Goal: Contribute content: Contribute content

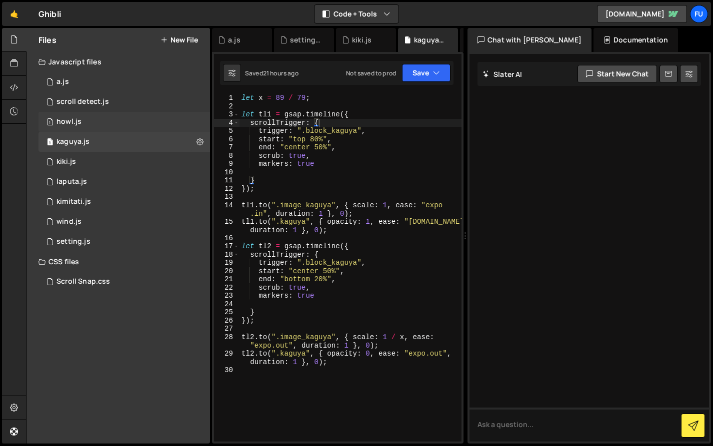
click at [145, 118] on div "1 howl.js 0" at bounding box center [123, 122] width 171 height 20
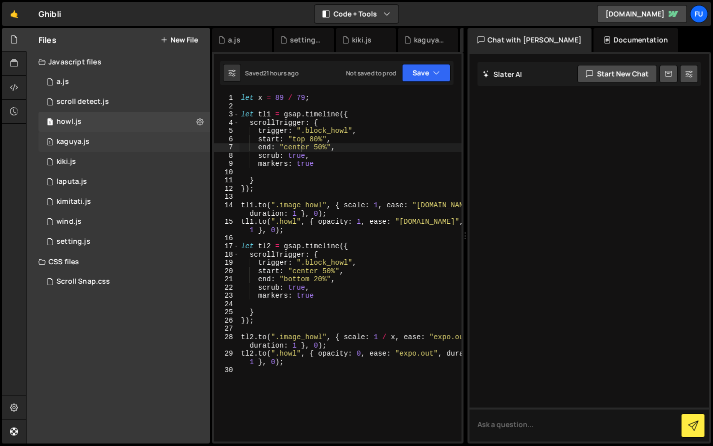
click at [145, 134] on div "1 kaguya.js 0" at bounding box center [123, 142] width 171 height 20
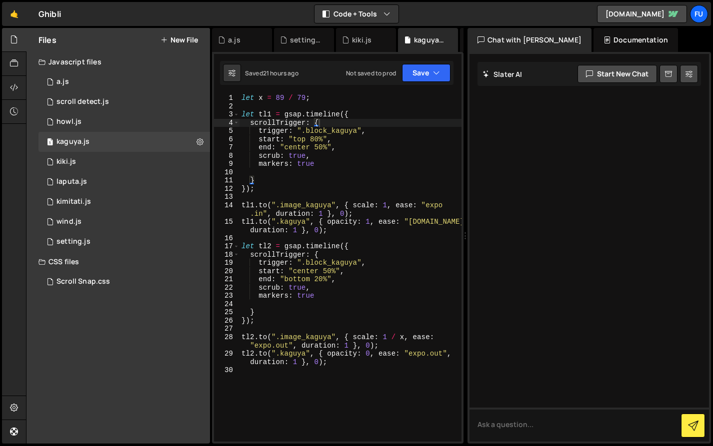
click at [352, 383] on div "let x = 89 / 79 ; let tl1 = gsap . timeline ({ scrollTrigger : { trigger : ".bl…" at bounding box center [350, 276] width 222 height 364
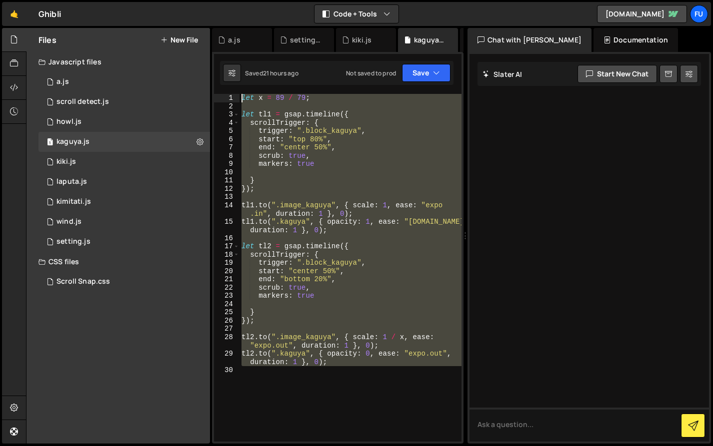
drag, startPoint x: 341, startPoint y: 367, endPoint x: 232, endPoint y: 96, distance: 292.4
click at [232, 96] on div "1 2 3 4 5 6 7 8 9 10 11 12 13 14 15 16 17 18 19 20 21 22 23 24 25 26 27 28 29 3…" at bounding box center [337, 268] width 247 height 348
type textarea "let x = 89 / 79;"
click at [127, 162] on div "1 kiki.js 0" at bounding box center [123, 162] width 171 height 20
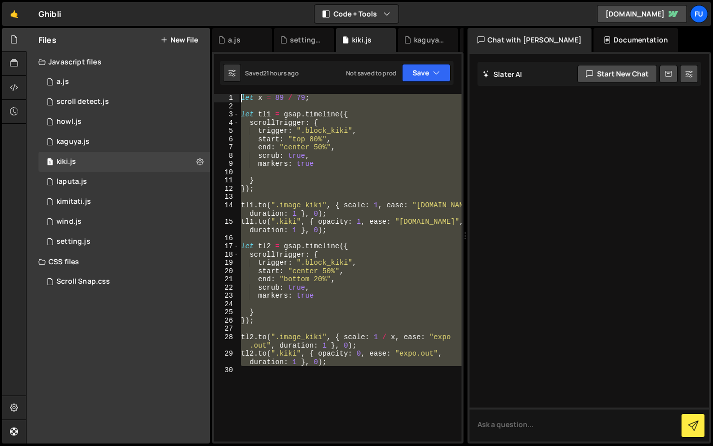
drag, startPoint x: 348, startPoint y: 371, endPoint x: 239, endPoint y: 87, distance: 303.6
click at [239, 87] on div "XXXXXXXXXXXXXXXXXXXXXXXXXXXXXXXXXXXXXXXXXXXXXXXXXXXXXXXXXXXXXXXXXXXXXXXXXXXXXXX…" at bounding box center [337, 248] width 251 height 392
type textarea "let x = 89 / 79;"
click at [150, 181] on div "1 laputa.js 0" at bounding box center [123, 182] width 171 height 20
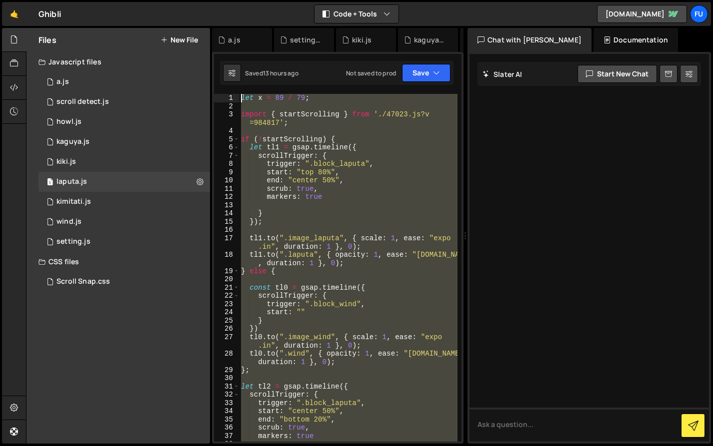
drag, startPoint x: 337, startPoint y: 390, endPoint x: 216, endPoint y: 76, distance: 336.2
click at [216, 76] on div "XXXXXXXXXXXXXXXXXXXXXXXXXXXXXXXXXXXXXXXXXXXXXXXXXXXXXXXXXXXXXXXXXXXXXXXXXXXXXXX…" at bounding box center [337, 248] width 251 height 392
type textarea "let x = 89 / 79;"
click at [132, 205] on div "2 kimitati.js 0" at bounding box center [123, 202] width 171 height 20
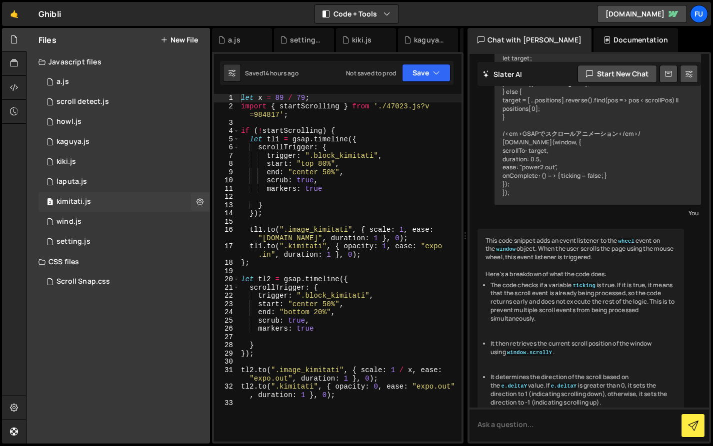
scroll to position [2793, 0]
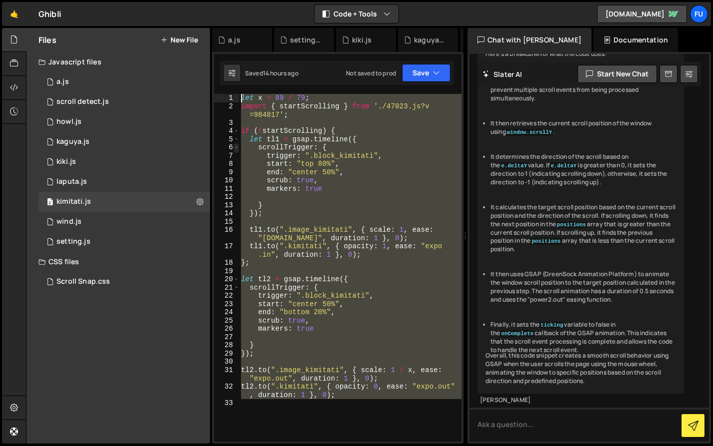
drag, startPoint x: 350, startPoint y: 407, endPoint x: 238, endPoint y: 147, distance: 283.2
click at [239, 58] on div "1 2 3 4 5 6 7 8 9 10 11 12 13 14 15 16 17 18 19 20 21 22 23 24 25 26 27 28 29 3…" at bounding box center [337, 248] width 251 height 392
type textarea "let x = 89 / 79; import { startScrolling } from './47023.js?v=984817';"
click at [145, 221] on div "1 wind.js 0" at bounding box center [123, 222] width 171 height 20
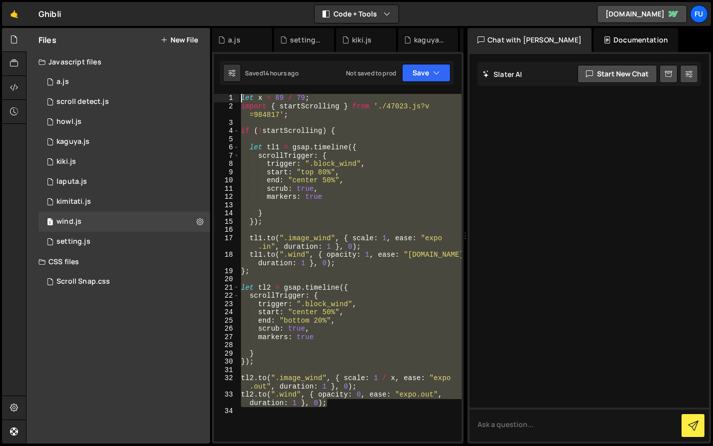
drag, startPoint x: 385, startPoint y: 403, endPoint x: 213, endPoint y: 92, distance: 355.5
click at [213, 92] on div "let x = 89 / 79; import { startScrolling } from './47023.js?v=984817'; 1 2 3 4 …" at bounding box center [337, 248] width 251 height 392
click at [353, 183] on div "let x = 89 / 79 ; import { startScrolling } from './47023.js?v =984817' ; if ( …" at bounding box center [350, 268] width 222 height 348
type textarea "end: "center 50%","
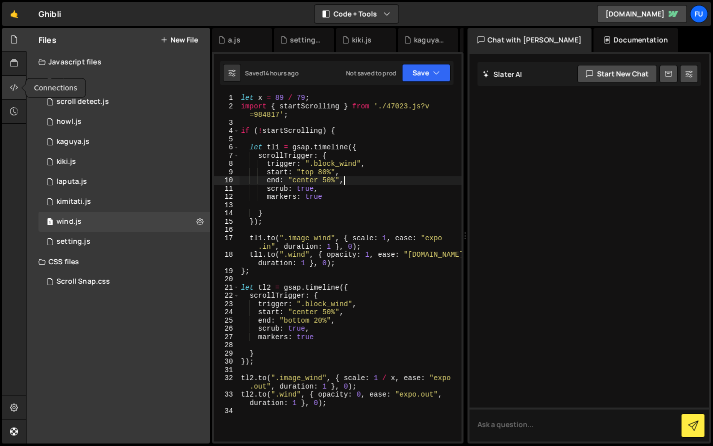
click at [10, 76] on div at bounding box center [14, 88] width 24 height 24
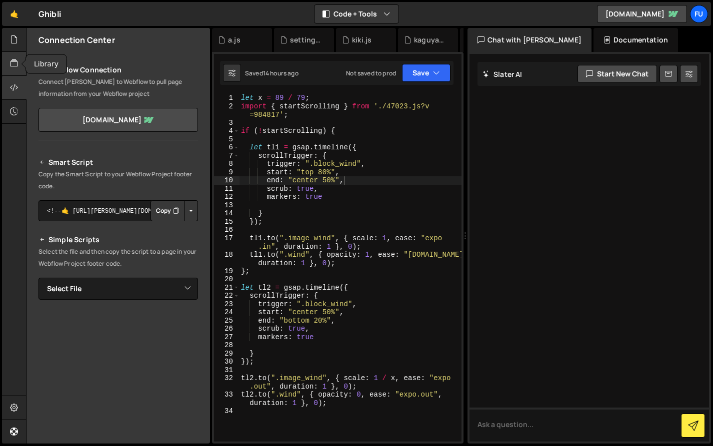
click at [14, 55] on div at bounding box center [14, 64] width 24 height 24
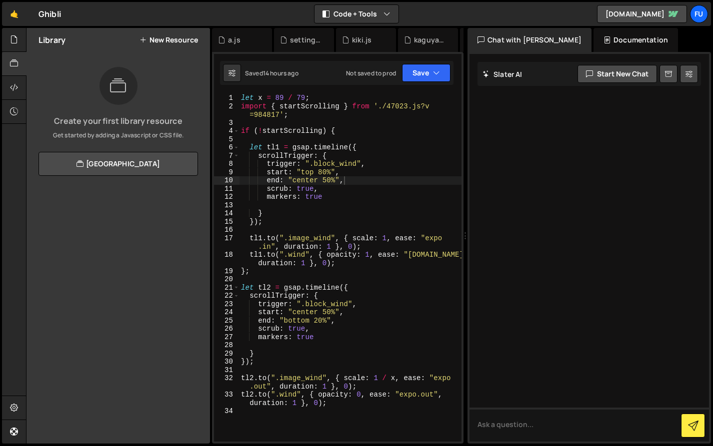
click at [178, 44] on div "Library New Resource" at bounding box center [117, 40] width 183 height 24
click at [178, 42] on button "New Resource" at bounding box center [168, 40] width 58 height 8
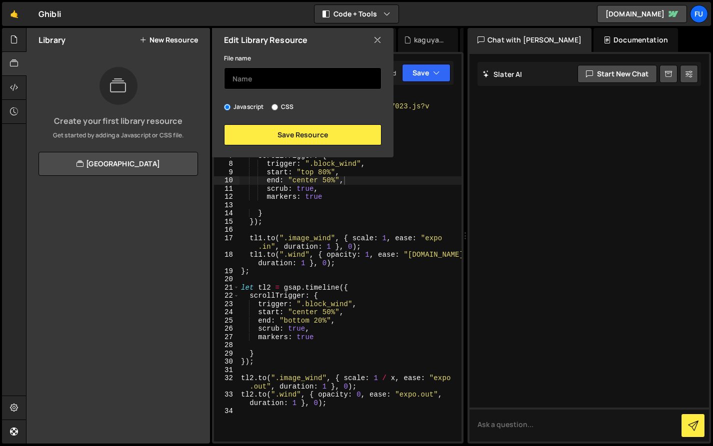
click at [267, 75] on input "text" at bounding box center [302, 78] width 157 height 22
type input "m"
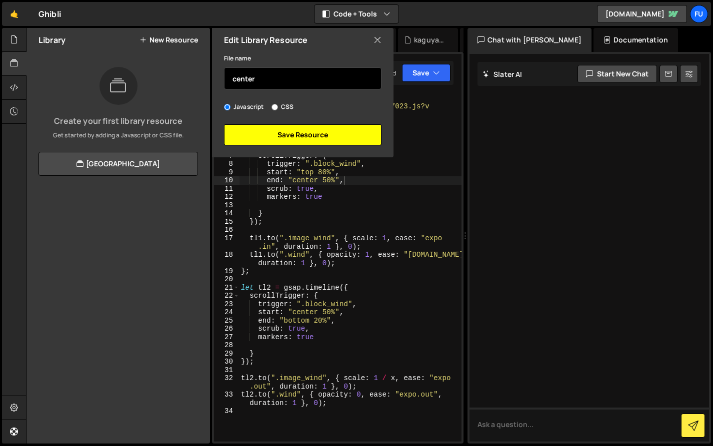
type input "center"
click at [251, 135] on button "Save Resource" at bounding box center [302, 134] width 157 height 21
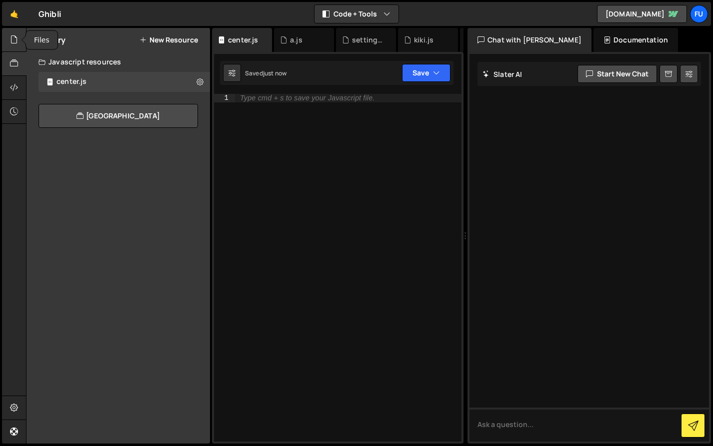
click at [16, 40] on icon at bounding box center [14, 39] width 8 height 11
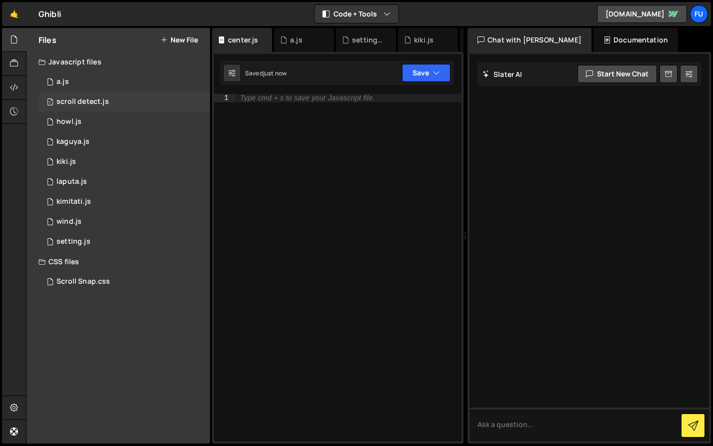
click at [151, 107] on div "1 scroll detect.js 0" at bounding box center [123, 102] width 171 height 20
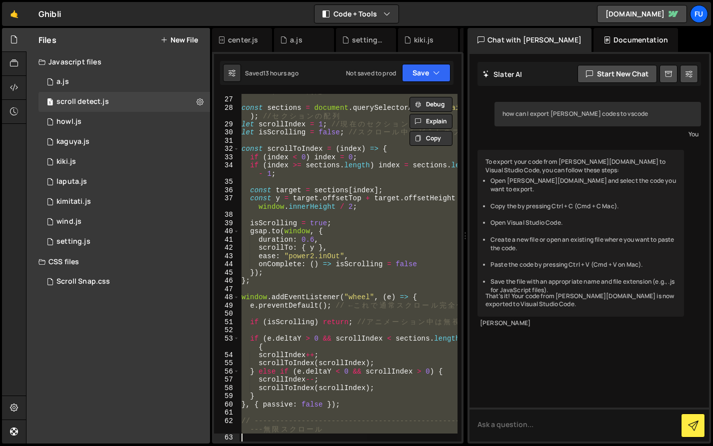
click at [282, 164] on div "/* ----------------------------------------------------- --- ス ク ロ ー ル 判 定 */ c…" at bounding box center [348, 268] width 218 height 348
type textarea "if (index >= sections.length) index = sections.length - 1;"
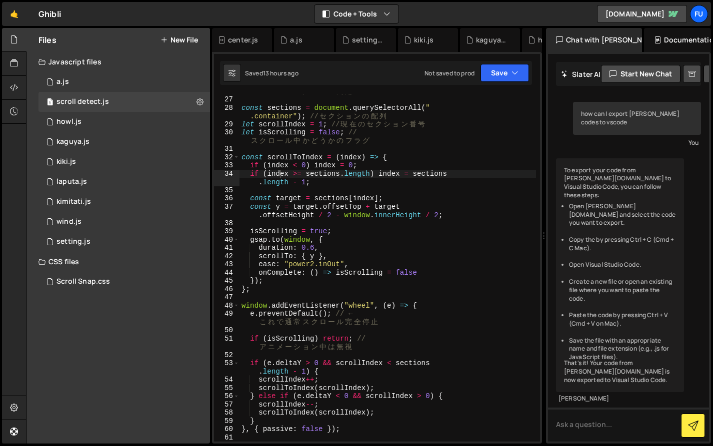
drag, startPoint x: 464, startPoint y: 183, endPoint x: 538, endPoint y: 187, distance: 73.6
click at [538, 187] on div "Files New File Javascript files 0 a.js 0 1 scroll detect.js 0 1 howl.js 0 1 1 1…" at bounding box center [369, 236] width 687 height 416
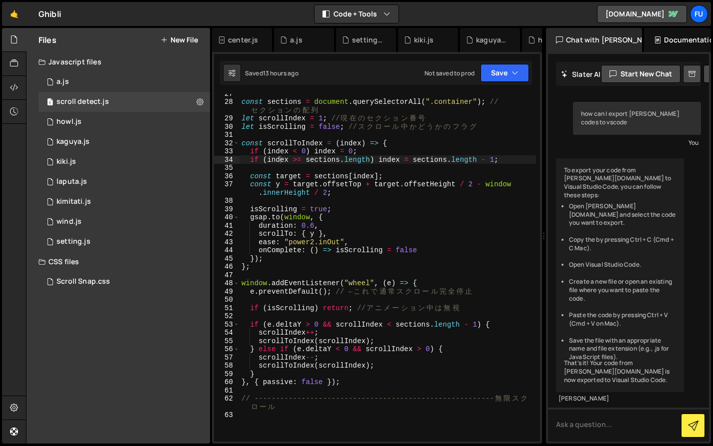
scroll to position [232, 0]
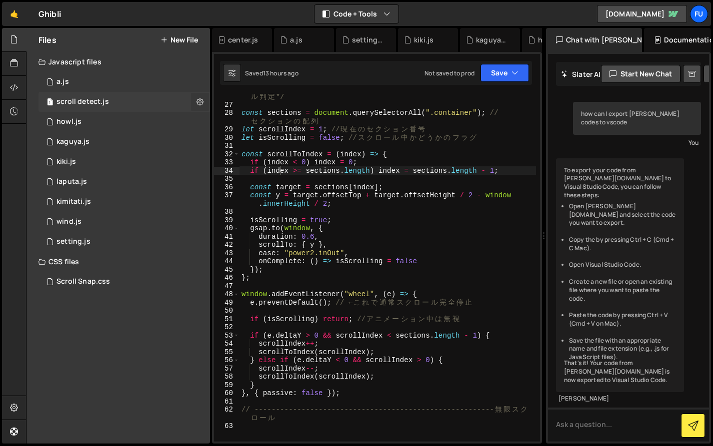
drag, startPoint x: 210, startPoint y: 114, endPoint x: 196, endPoint y: 105, distance: 16.6
click at [196, 105] on div "Files New File Javascript files 0 a.js 0 1 scroll detect.js 0 1 howl.js 0 1 1 1…" at bounding box center [369, 236] width 687 height 416
click at [125, 216] on div "1 wind.js 0" at bounding box center [123, 222] width 171 height 20
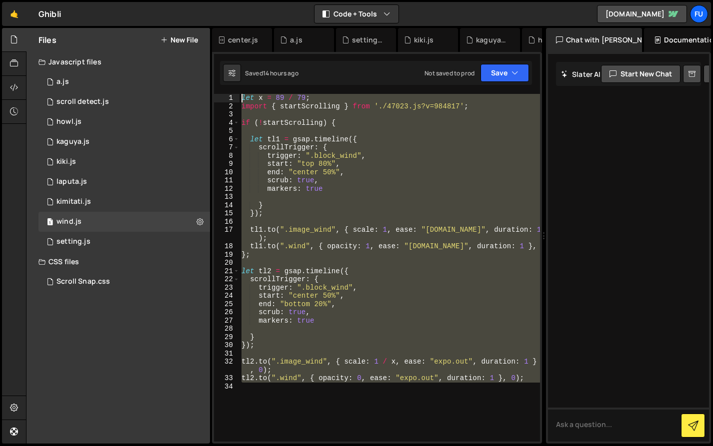
drag, startPoint x: 344, startPoint y: 413, endPoint x: 239, endPoint y: 120, distance: 311.6
click at [244, 56] on div "let x = 89 / 79; import { startScrolling } from './47023.js?v=984817'; 1 2 3 4 …" at bounding box center [377, 248] width 330 height 392
click at [435, 188] on div "let x = 89 / 79 ; import { startScrolling } from './47023.js?v=984817' ; if ( !…" at bounding box center [389, 268] width 300 height 348
type textarea "markers: true"
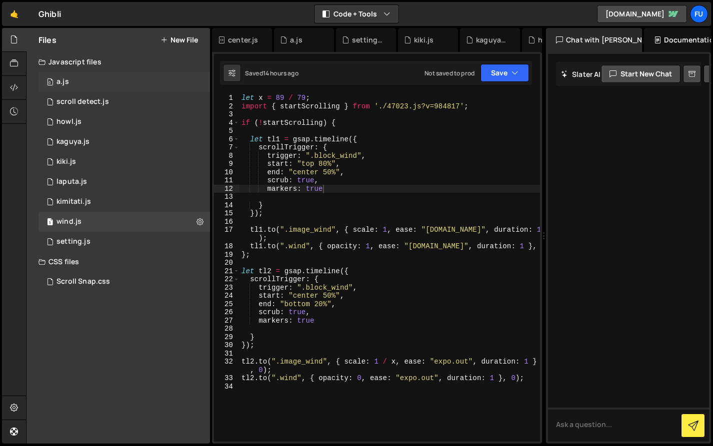
click at [138, 76] on div "0 a.js 0" at bounding box center [123, 82] width 171 height 20
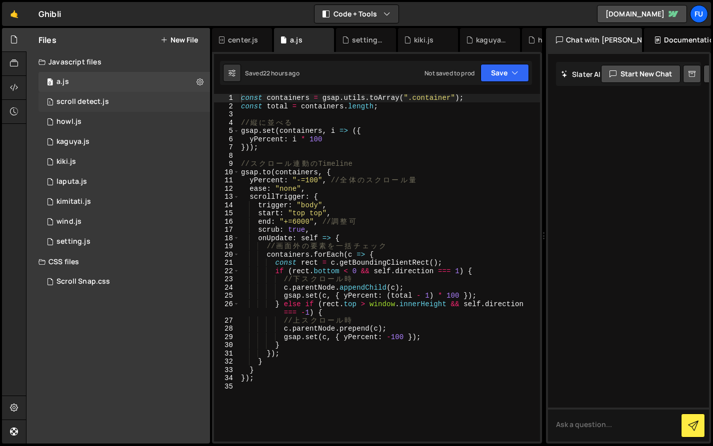
click at [135, 100] on div "1 scroll detect.js 0" at bounding box center [123, 102] width 171 height 20
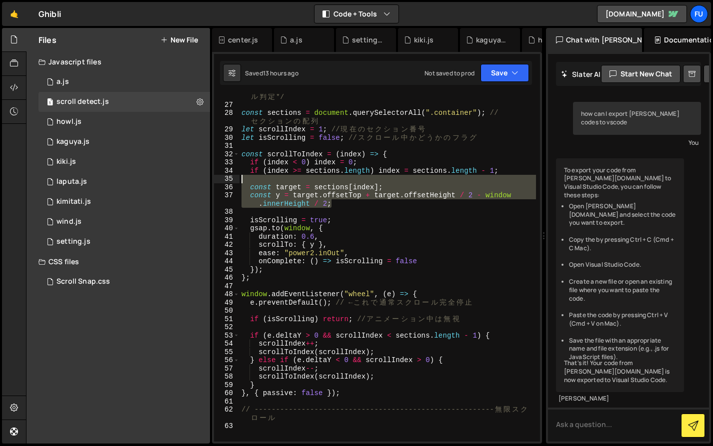
drag, startPoint x: 343, startPoint y: 205, endPoint x: 238, endPoint y: 183, distance: 106.8
click at [238, 183] on div "const y = target.offsetTop + target.offsetHeight / 2 - window.innerHeight / 2; …" at bounding box center [377, 268] width 326 height 348
type textarea "const target = sections[index];"
click at [337, 210] on div "/* -------------------------------------------------------- ス ク ロ ー ル 判 定 */ co…" at bounding box center [387, 270] width 296 height 373
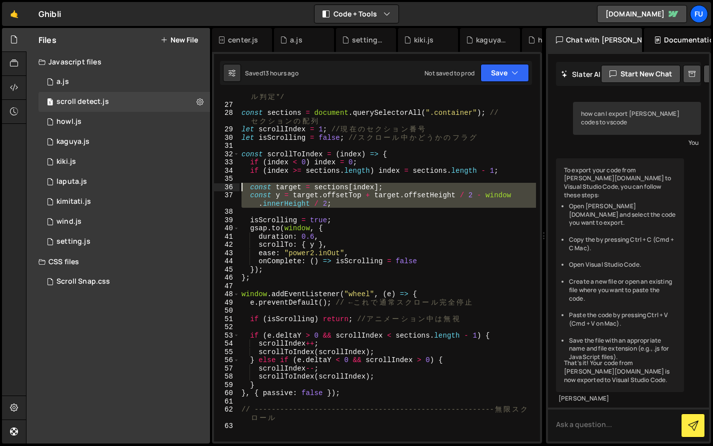
drag, startPoint x: 337, startPoint y: 208, endPoint x: 232, endPoint y: 191, distance: 105.8
click at [232, 191] on div "26 27 28 29 30 31 32 33 34 35 36 37 38 39 40 41 42 43 44 45 46 47 48 49 50 51 5…" at bounding box center [377, 268] width 326 height 348
type textarea "const target = sections[index]; const y = target.offsetTop + target.offsetHeigh…"
click at [17, 57] on div at bounding box center [14, 64] width 24 height 24
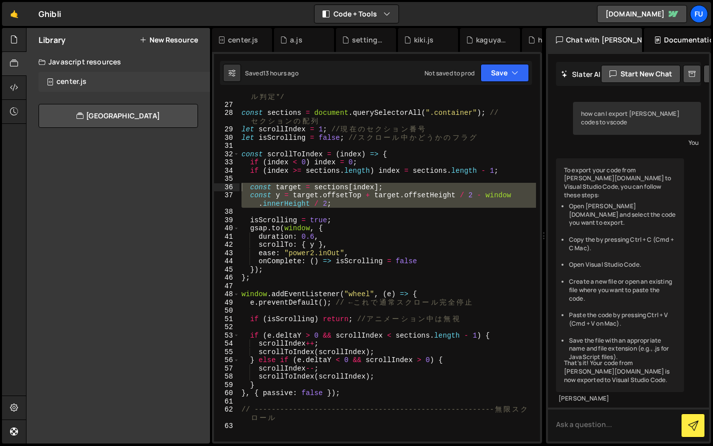
click at [90, 86] on div "center.js 0" at bounding box center [123, 82] width 171 height 20
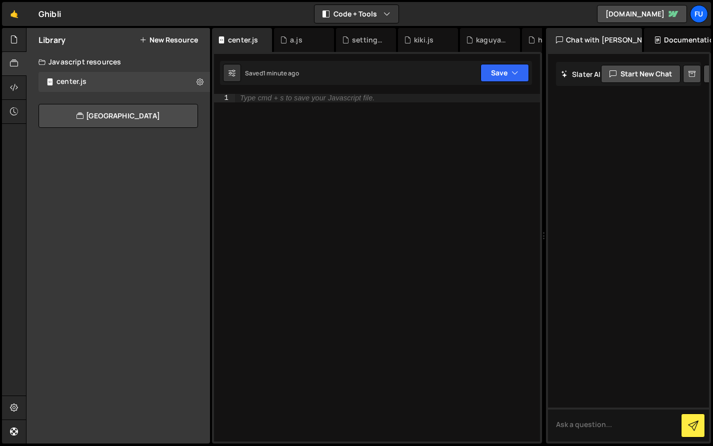
click at [339, 107] on div "Type cmd + s to save your Javascript file." at bounding box center [387, 276] width 305 height 364
paste textarea
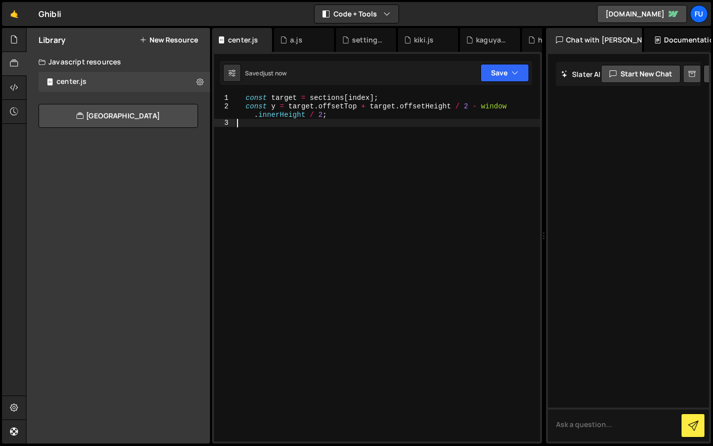
click at [242, 98] on div "const target = sections [ index ] ; const y = target . offsetTop + target . off…" at bounding box center [387, 276] width 305 height 364
click at [248, 109] on div "const target = sections [ index ] ; const y = target . offsetTop + target . off…" at bounding box center [387, 276] width 305 height 364
drag, startPoint x: 243, startPoint y: 104, endPoint x: 243, endPoint y: 115, distance: 11.5
click at [243, 105] on div "const target = sections [ index ] ; const y = target . offsetTop + target . off…" at bounding box center [387, 276] width 305 height 364
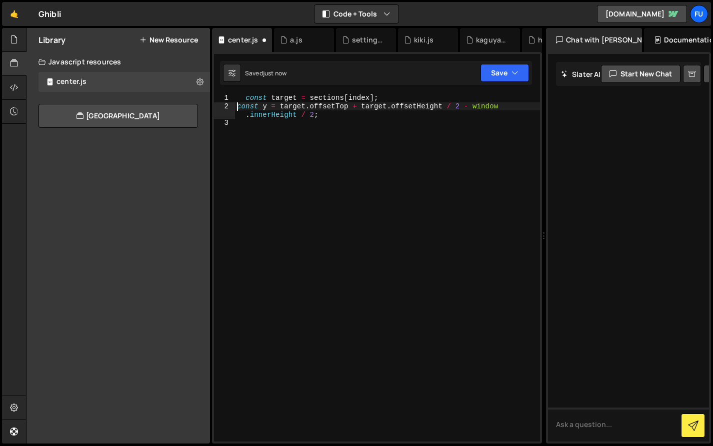
click at [244, 98] on div "const target = sections [ index ] ; const y = target . offsetTop + target . off…" at bounding box center [387, 276] width 305 height 364
type textarea "const target = sections[index];"
click at [341, 139] on div "const target = sections [ index ] ; const y = target . offsetTop + target . off…" at bounding box center [387, 276] width 305 height 364
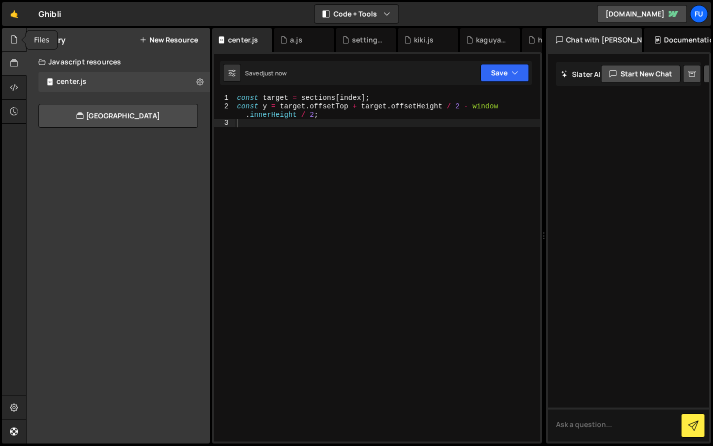
click at [13, 46] on div at bounding box center [14, 40] width 24 height 24
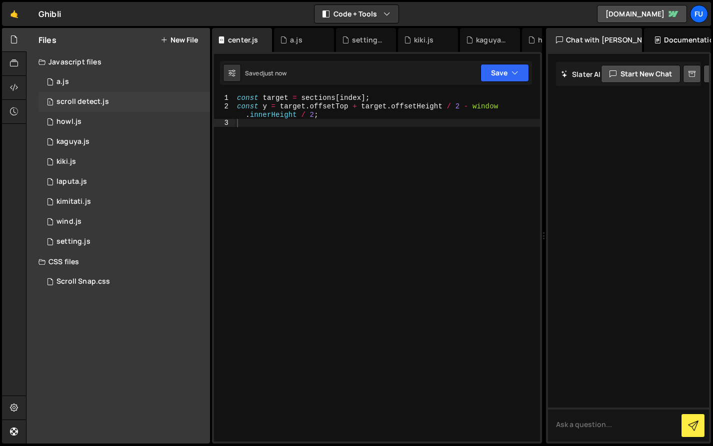
click at [112, 105] on div "1 scroll detect.js 0" at bounding box center [123, 102] width 171 height 20
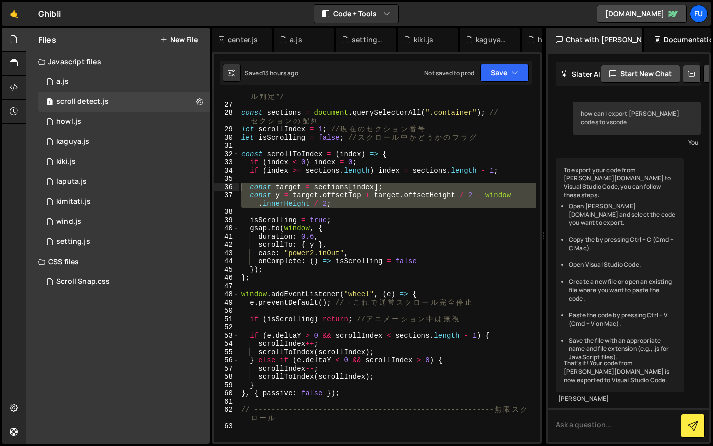
click at [341, 207] on div "/* -------------------------------------------------------- ス ク ロ ー ル 判 定 */ co…" at bounding box center [387, 268] width 296 height 348
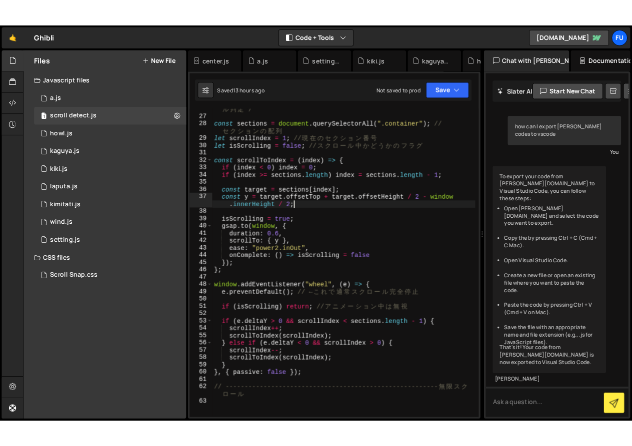
scroll to position [228, 0]
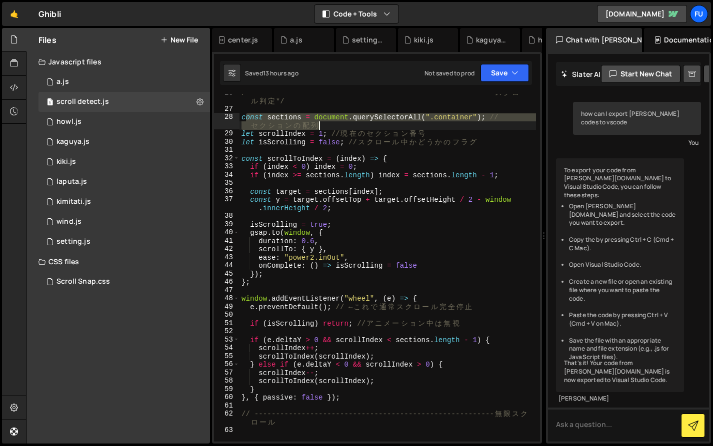
drag, startPoint x: 245, startPoint y: 117, endPoint x: 385, endPoint y: 126, distance: 140.3
click at [385, 126] on div "/* -------------------------------------------------------- ス ク ロ ー ル 判 定 */ co…" at bounding box center [387, 274] width 296 height 373
type textarea "const sections = document.querySelectorAll(".container"); // セクションの配列"
click at [385, 126] on div "/* -------------------------------------------------------- ス ク ロ ー ル 判 定 */ co…" at bounding box center [387, 268] width 296 height 348
drag, startPoint x: 510, startPoint y: 117, endPoint x: 230, endPoint y: 116, distance: 279.4
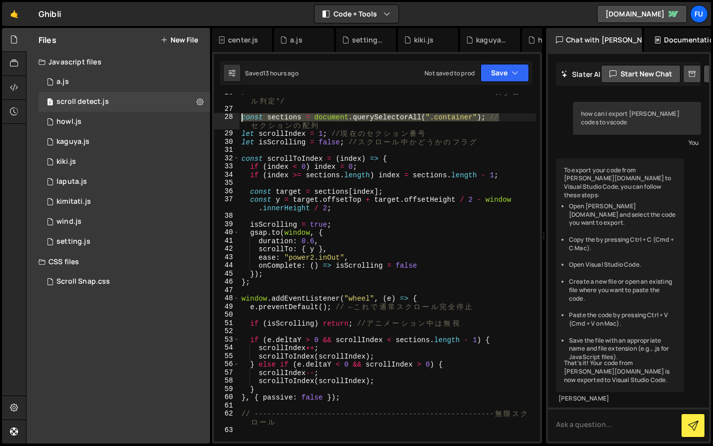
click at [230, 116] on div "const sections = document.querySelectorAll(".container"); // セクションの配列 26 27 28 …" at bounding box center [377, 268] width 326 height 348
click at [425, 117] on div "/* -------------------------------------------------------- ス ク ロ ー ル 判 定 */ co…" at bounding box center [387, 268] width 296 height 348
drag, startPoint x: 488, startPoint y: 118, endPoint x: 241, endPoint y: 120, distance: 246.9
click at [241, 120] on div "/* -------------------------------------------------------- ス ク ロ ー ル 判 定 */ co…" at bounding box center [387, 274] width 296 height 373
click at [26, 69] on div "Javascript files" at bounding box center [117, 62] width 183 height 20
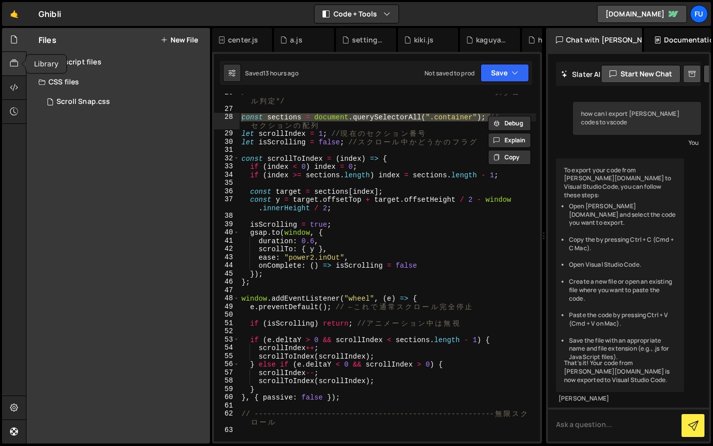
click at [18, 64] on div at bounding box center [14, 64] width 24 height 24
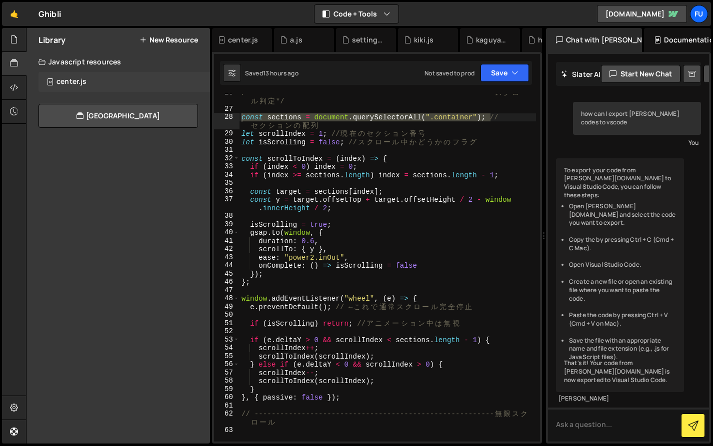
click at [74, 79] on div "center.js" at bounding box center [71, 81] width 30 height 9
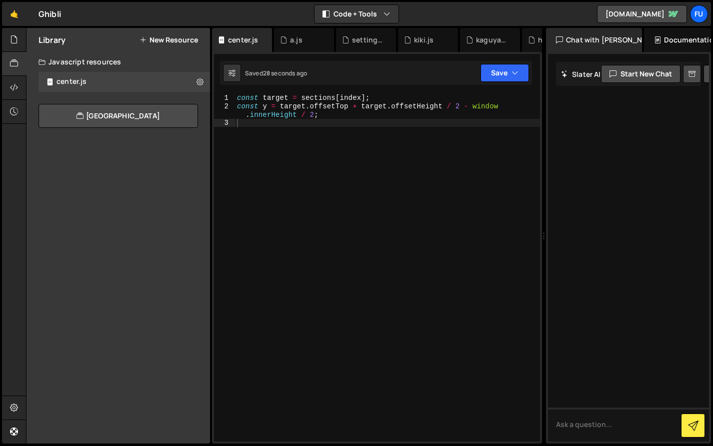
click at [240, 97] on div "const target = sections [ index ] ; const y = target . offsetTop + target . off…" at bounding box center [387, 276] width 305 height 364
click at [236, 99] on div "const target = sections [ index ] ; const y = target . offsetTop + target . off…" at bounding box center [387, 276] width 305 height 364
type textarea "const target = sections[index];"
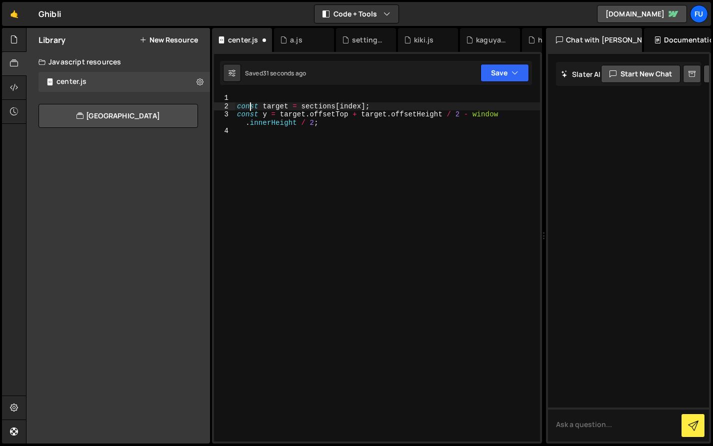
click at [249, 105] on div "const target = sections [ index ] ; const y = target . offsetTop + target . off…" at bounding box center [387, 276] width 305 height 364
click at [250, 94] on div "const target = sections [ index ] ; const y = target . offsetTop + target . off…" at bounding box center [387, 276] width 305 height 364
paste textarea "const sections = document.querySelectorAll(".container");"
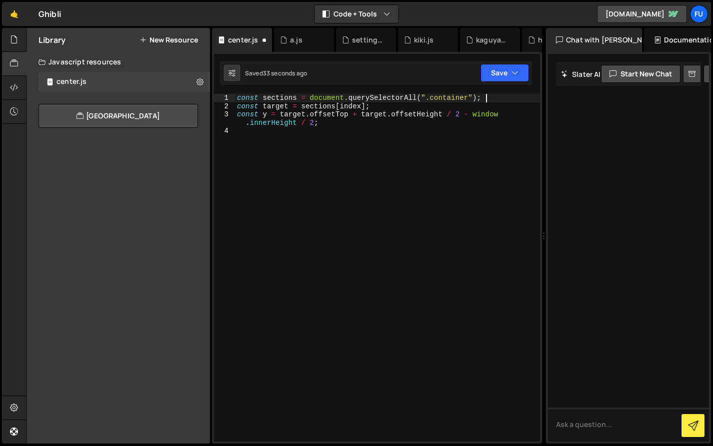
type textarea "const sections = document.querySelectorAll(".container");"
click at [348, 159] on div "const sections = document . querySelectorAll ( ".container" ) ; const target = …" at bounding box center [387, 276] width 305 height 364
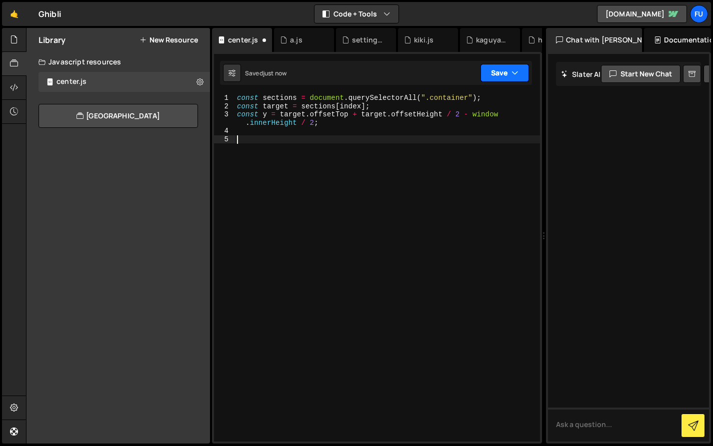
click at [524, 73] on button "Save" at bounding box center [504, 73] width 48 height 18
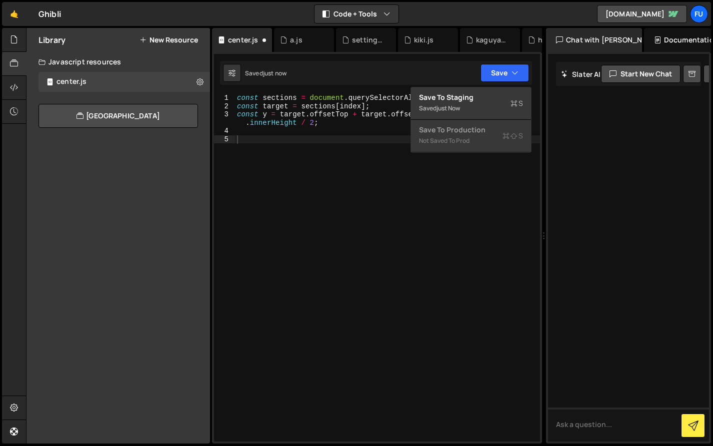
click at [507, 84] on div "Saved just now Not saved to prod Upgrade to Edit Save Save to Staging S Saved j…" at bounding box center [376, 73] width 312 height 24
type textarea "const target = sections[index];"
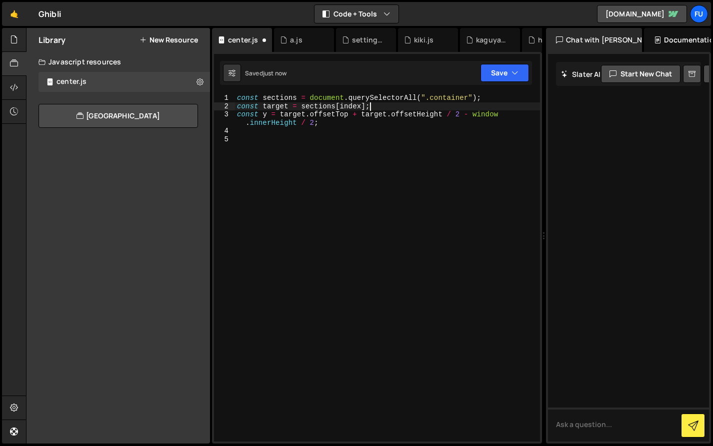
click at [505, 108] on div "const sections = document . querySelectorAll ( ".container" ) ; const target = …" at bounding box center [387, 276] width 305 height 364
click at [508, 69] on button "Save" at bounding box center [504, 73] width 48 height 18
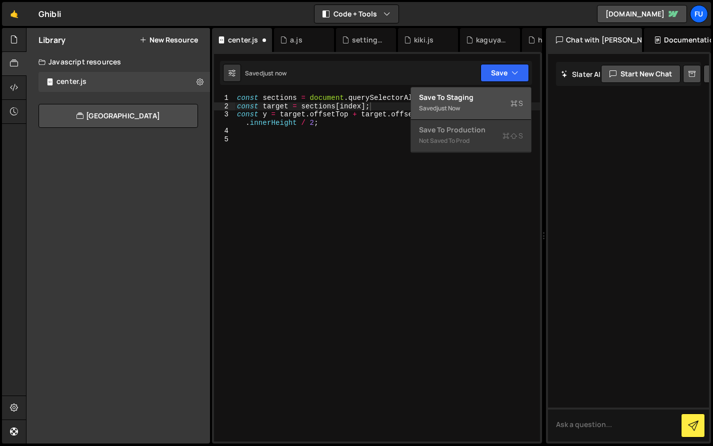
click at [507, 105] on div "Saved just now" at bounding box center [471, 108] width 104 height 12
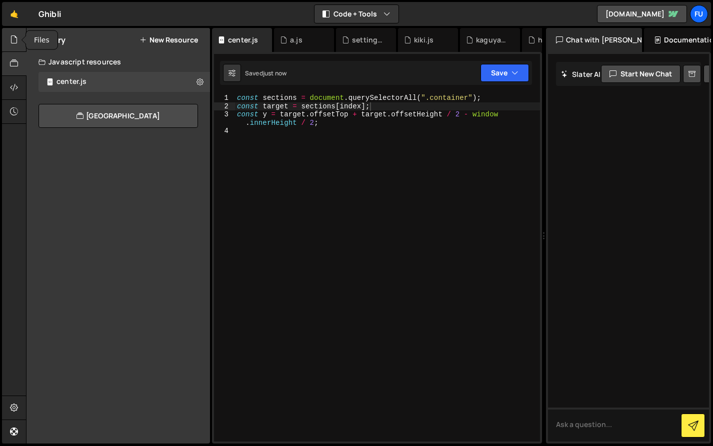
click at [20, 46] on div at bounding box center [14, 40] width 24 height 24
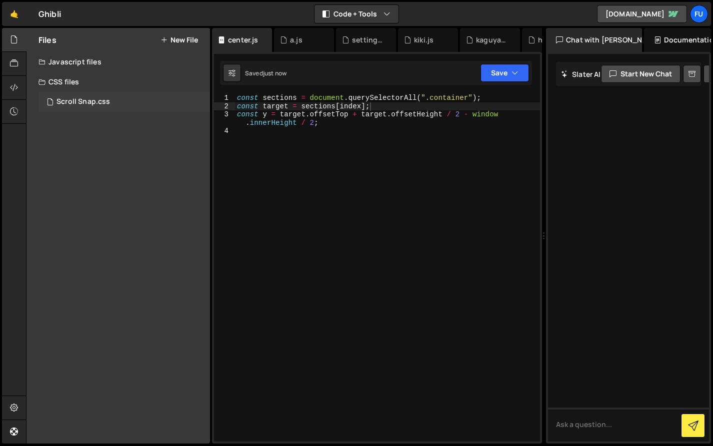
click at [143, 102] on div "Scroll Snap.css 0" at bounding box center [123, 102] width 171 height 20
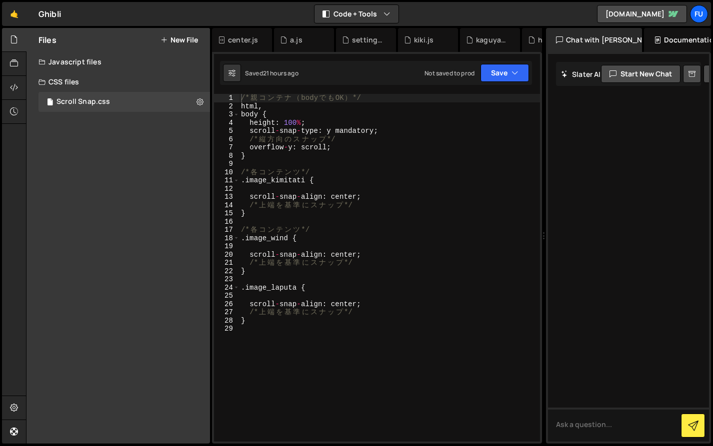
click at [140, 87] on div "CSS files" at bounding box center [117, 82] width 183 height 20
click at [135, 63] on div "Javascript files" at bounding box center [117, 62] width 183 height 20
click at [125, 108] on div "1 scroll detect.js 0" at bounding box center [125, 102] width 175 height 20
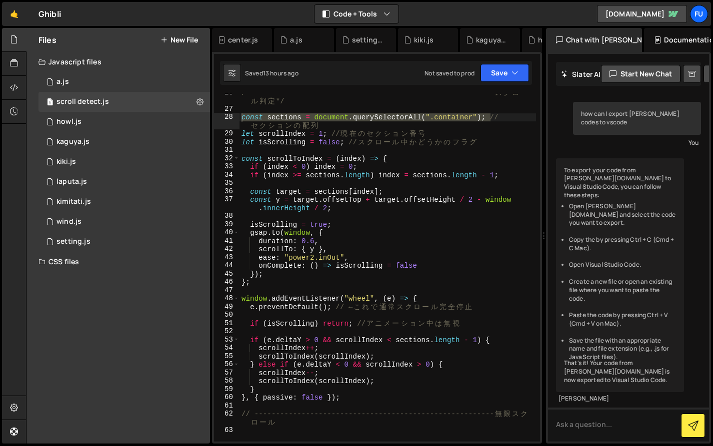
click at [267, 163] on div "/* -------------------------------------------------------- ス ク ロ ー ル 判 定 */ co…" at bounding box center [387, 274] width 296 height 373
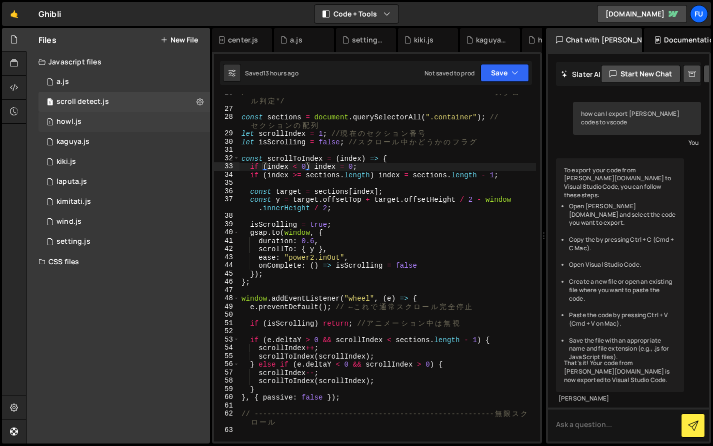
click at [132, 124] on div "1 howl.js 0" at bounding box center [125, 122] width 175 height 20
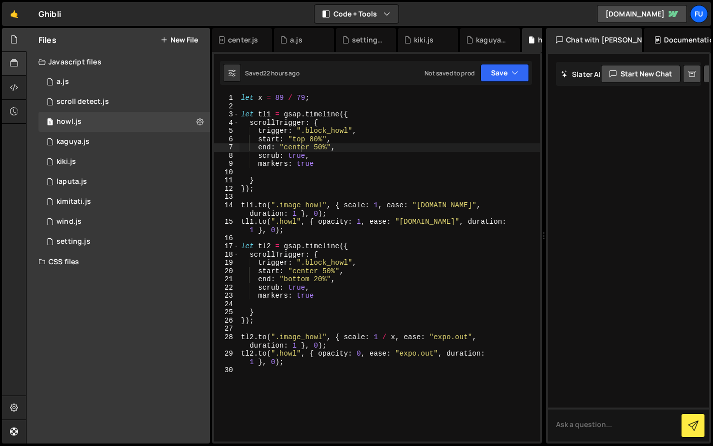
click at [14, 55] on div at bounding box center [14, 64] width 24 height 24
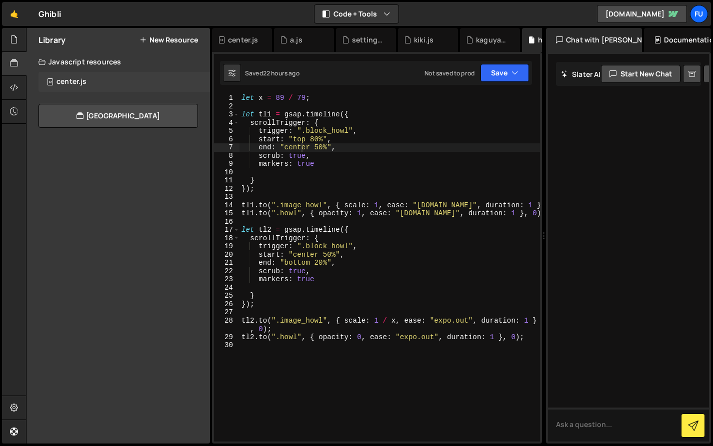
click at [98, 77] on div "center.js 0" at bounding box center [123, 82] width 171 height 20
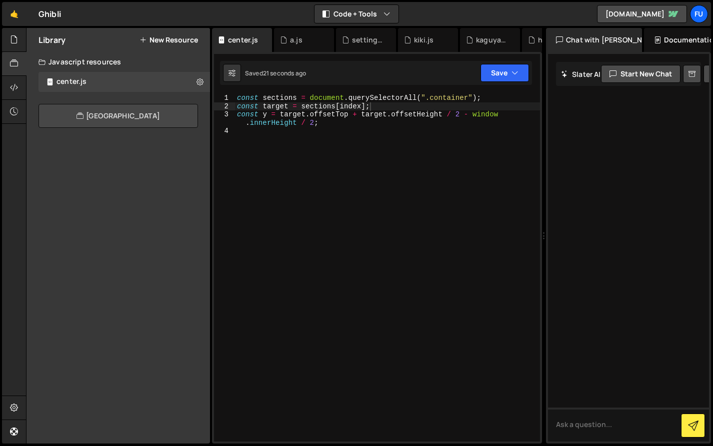
click at [76, 117] on icon at bounding box center [79, 116] width 7 height 12
click at [15, 36] on icon at bounding box center [14, 39] width 8 height 11
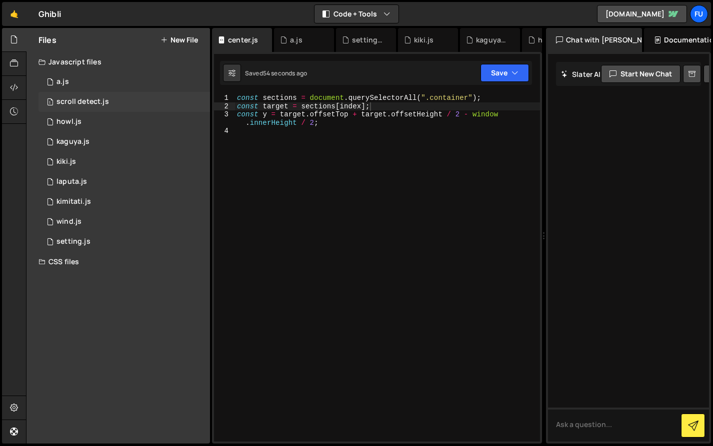
click at [117, 104] on div "1 scroll detect.js 0" at bounding box center [125, 102] width 175 height 20
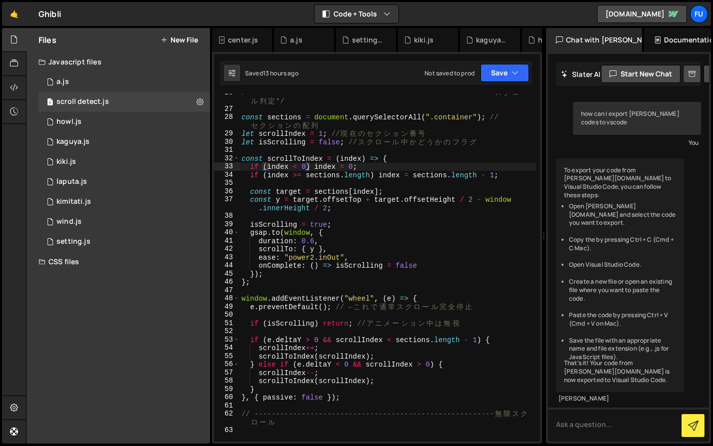
click at [371, 211] on div "/* -------------------------------------------------------- ス ク ロ ー ル 判 定 */ co…" at bounding box center [387, 274] width 296 height 373
click at [346, 187] on div "/* -------------------------------------------------------- ス ク ロ ー ル 判 定 */ co…" at bounding box center [387, 274] width 296 height 373
click at [345, 205] on div "/* -------------------------------------------------------- ス ク ロ ー ル 判 定 */ co…" at bounding box center [387, 274] width 296 height 373
type textarea "const y = target.offsetTop + target.offsetHeight / 2 - window.innerHeight / 2;"
click at [145, 115] on div "1 howl.js 0" at bounding box center [125, 122] width 175 height 20
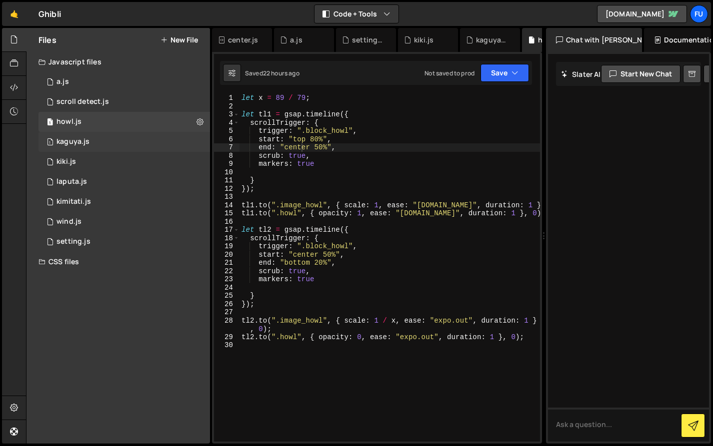
click at [143, 138] on div "1 kaguya.js 0" at bounding box center [125, 142] width 175 height 20
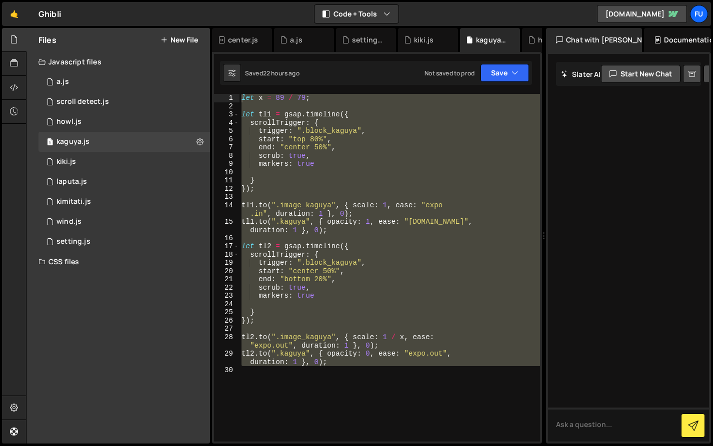
click at [386, 197] on div "let x = 89 / 79 ; let tl1 = gsap . timeline ({ scrollTrigger : { trigger : ".bl…" at bounding box center [389, 268] width 300 height 348
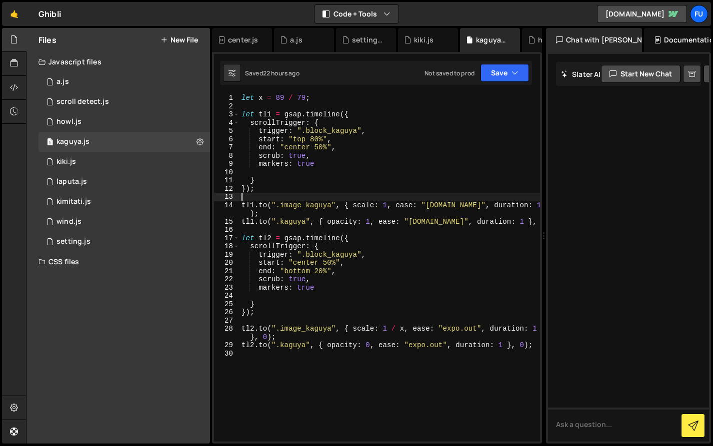
click at [104, 254] on div "CSS files" at bounding box center [117, 262] width 183 height 20
click at [103, 240] on div "2 setting.js 0" at bounding box center [125, 242] width 175 height 20
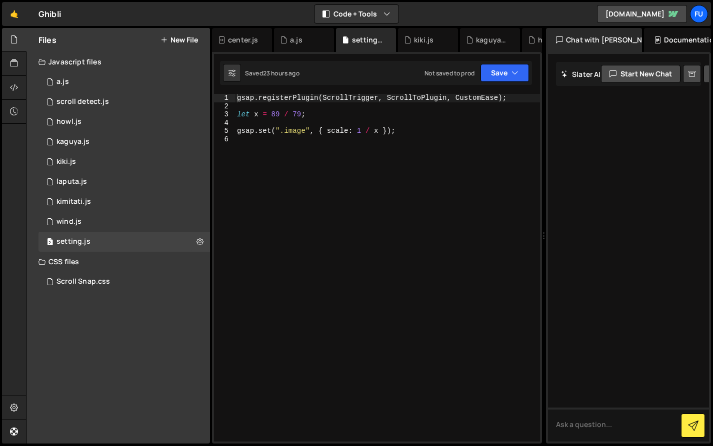
click at [385, 142] on div "gsap . registerPlugin ( ScrollTrigger , ScrollToPlugin , CustomEase ) ; let x =…" at bounding box center [387, 276] width 305 height 364
click at [431, 121] on div "gsap . registerPlugin ( ScrollTrigger , ScrollToPlugin , CustomEase ) ; let x =…" at bounding box center [387, 276] width 305 height 364
click at [421, 127] on div "gsap . registerPlugin ( ScrollTrigger , ScrollToPlugin , CustomEase ) ; let x =…" at bounding box center [387, 276] width 305 height 364
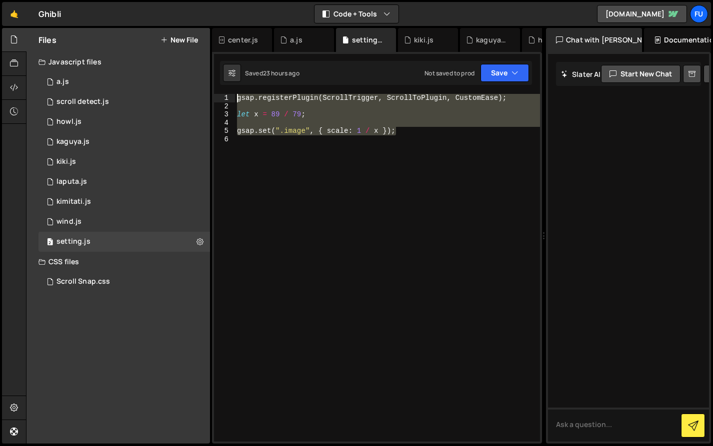
drag, startPoint x: 363, startPoint y: 114, endPoint x: 218, endPoint y: 87, distance: 147.9
click at [218, 87] on div "let x = 89 / 79; import { startScrolling } from './47023.js?v=984817'; 1 2 3 4 …" at bounding box center [377, 248] width 330 height 392
type textarea "gsap.registerPlugin(ScrollTrigger, ScrollToPlugin, CustomEase);"
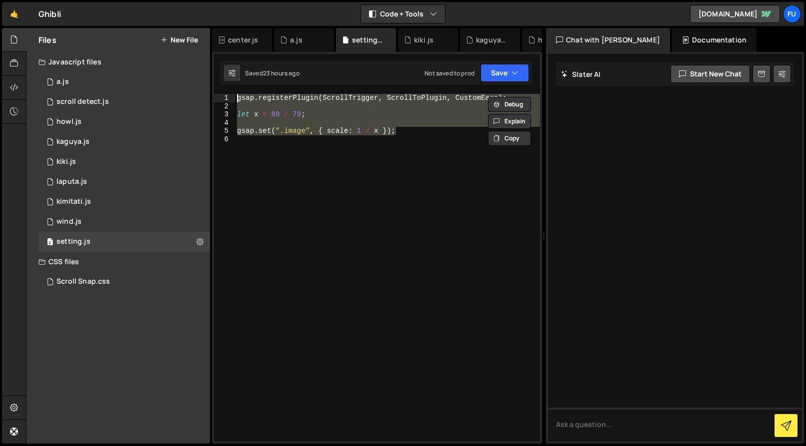
click at [394, 187] on div "gsap . registerPlugin ( ScrollTrigger , ScrollToPlugin , CustomEase ) ; let x =…" at bounding box center [387, 276] width 305 height 364
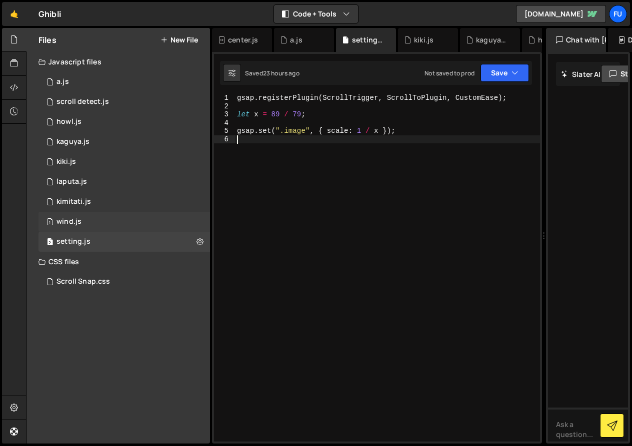
click at [122, 227] on div "1 wind.js 0" at bounding box center [125, 222] width 175 height 20
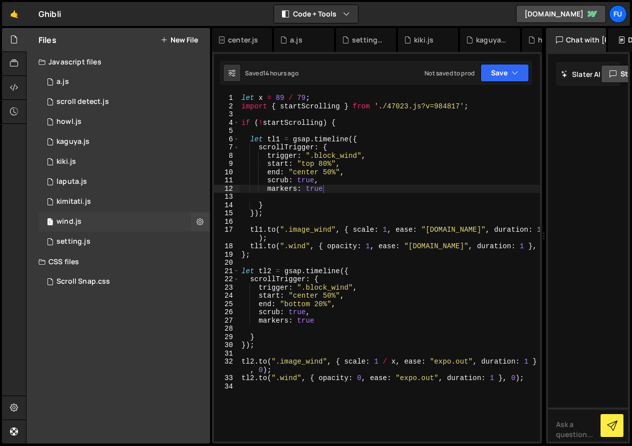
click at [123, 212] on div "1 wind.js 0" at bounding box center [125, 222] width 175 height 20
click at [124, 200] on div "2 kimitati.js 0" at bounding box center [125, 202] width 175 height 20
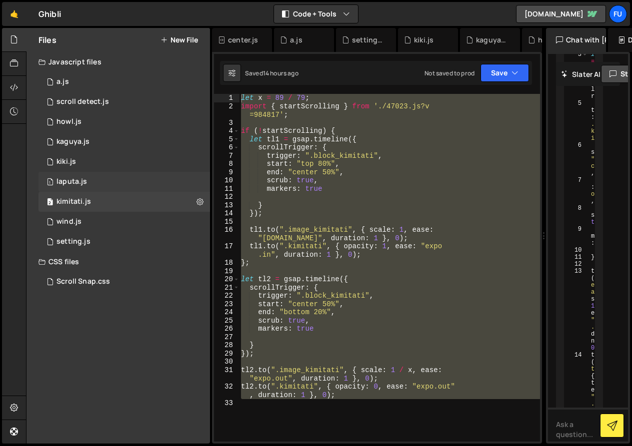
scroll to position [8973, 0]
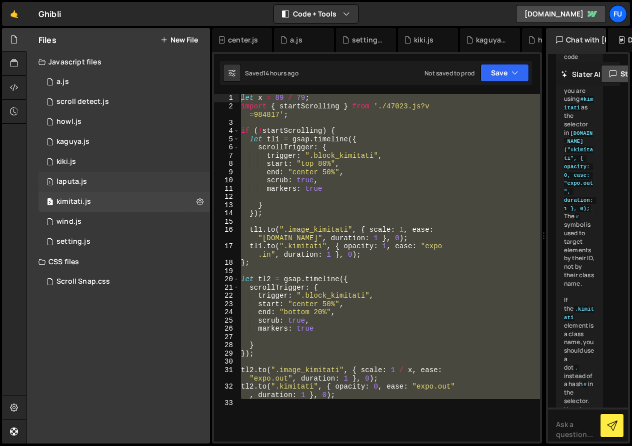
click at [126, 176] on div "1 laputa.js 0" at bounding box center [125, 182] width 175 height 20
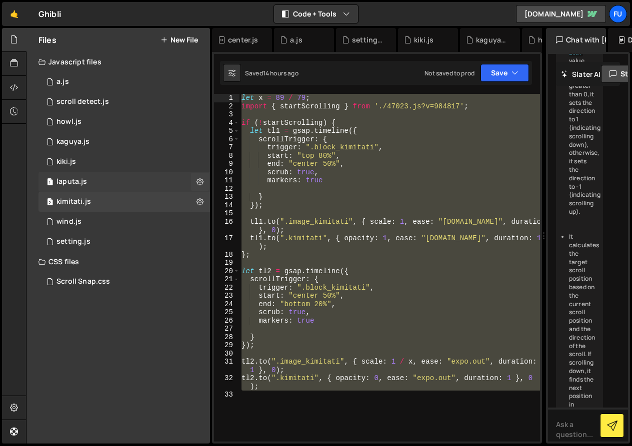
scroll to position [0, 0]
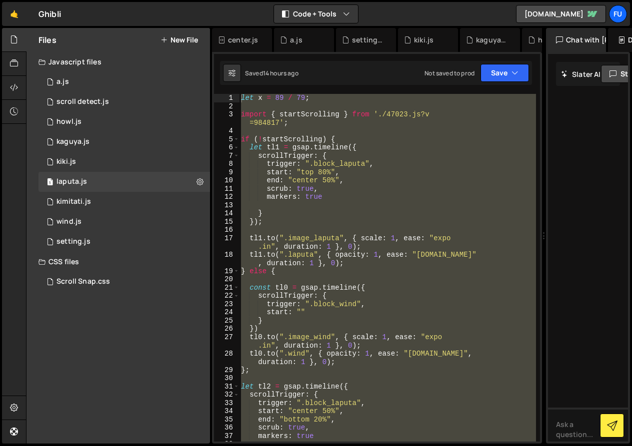
click at [340, 215] on div "let x = 89 / 79 ; import { startScrolling } from './47023.js?v =984817' ; if ( …" at bounding box center [387, 268] width 297 height 348
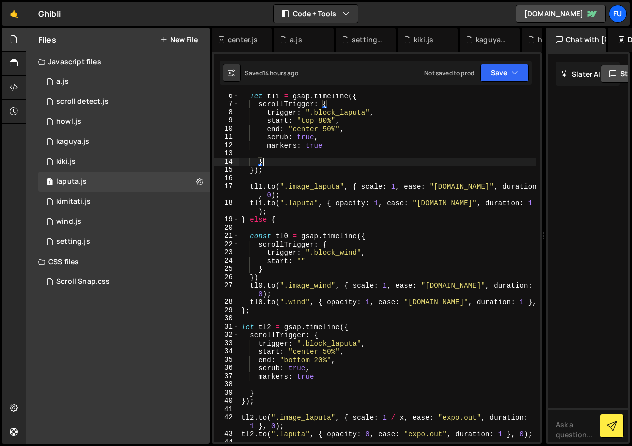
scroll to position [92, 0]
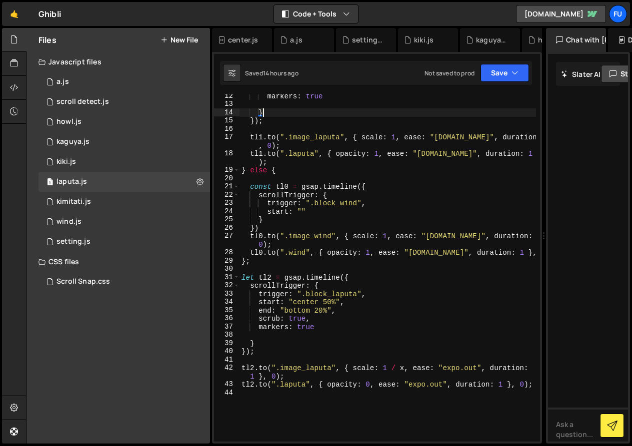
click at [333, 198] on div "markers : true } }) ; tl1 . to ( ".image_laputa" , { scale : 1 , ease : "expo.i…" at bounding box center [387, 274] width 296 height 364
type textarea "scrollTrigger: {"
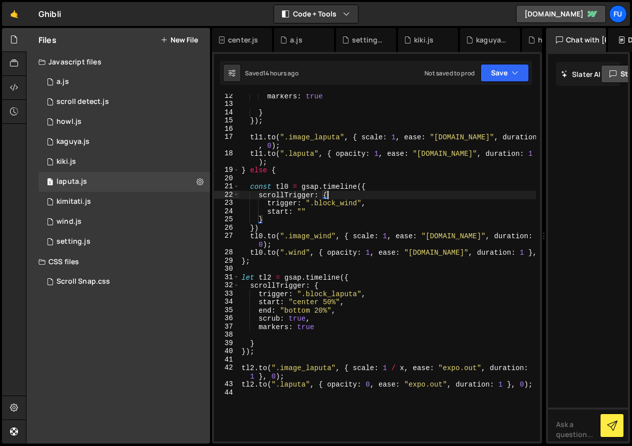
scroll to position [0, 0]
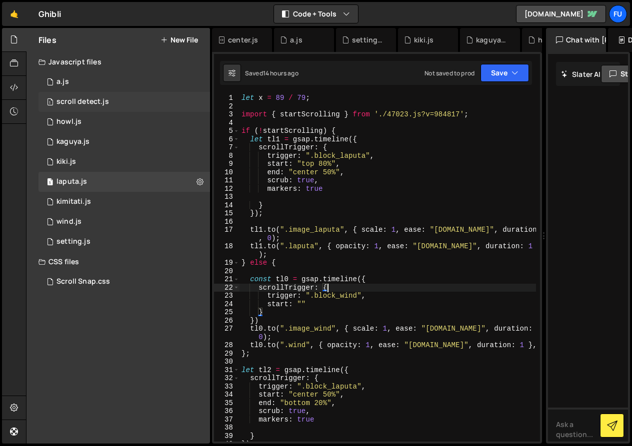
click at [103, 104] on div "scroll detect.js" at bounding box center [82, 101] width 52 height 9
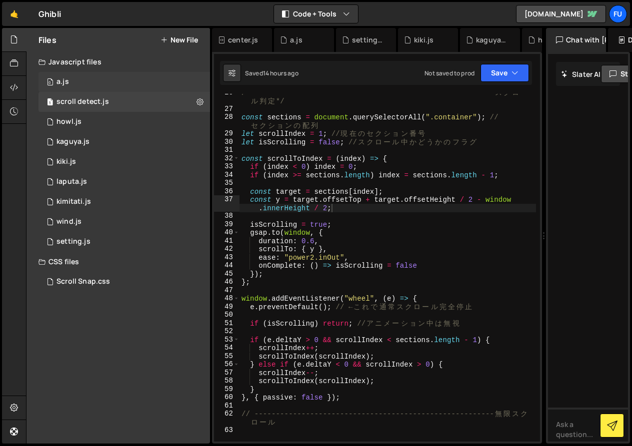
click at [103, 86] on div "0 a.js 0" at bounding box center [125, 82] width 175 height 20
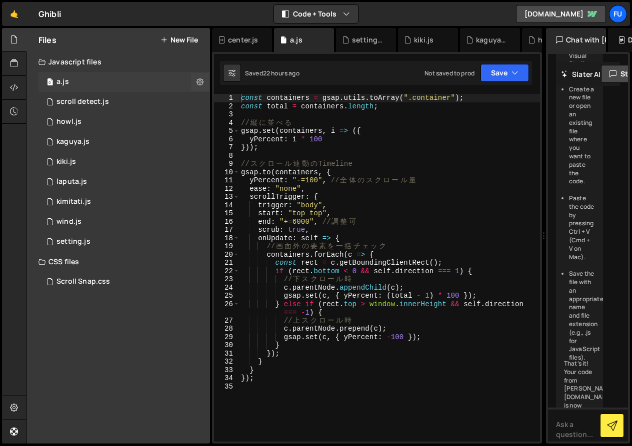
scroll to position [445, 0]
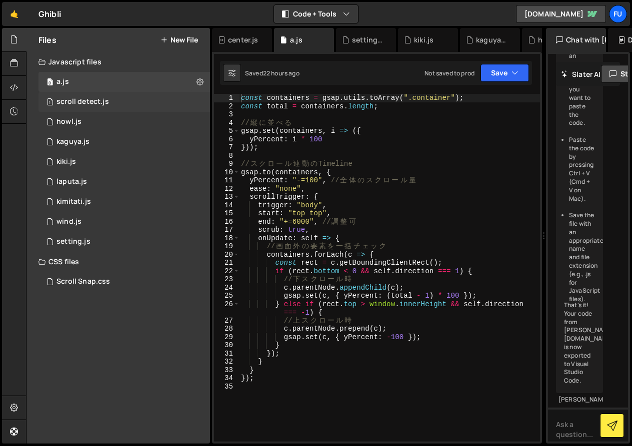
click at [103, 96] on div "1 scroll detect.js 0" at bounding box center [125, 102] width 175 height 20
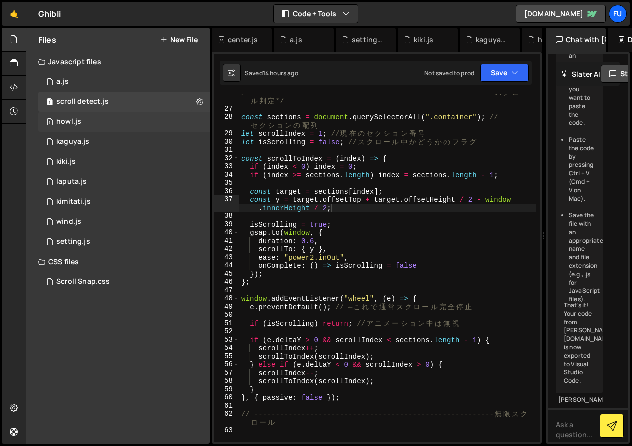
click at [101, 117] on div "1 howl.js 0" at bounding box center [125, 122] width 175 height 20
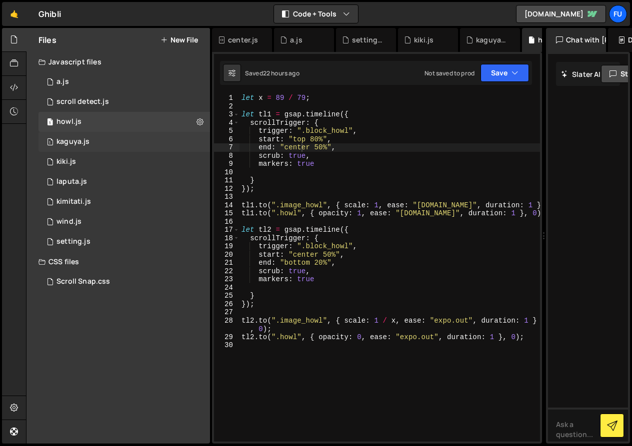
click at [100, 139] on div "1 kaguya.js 0" at bounding box center [125, 142] width 175 height 20
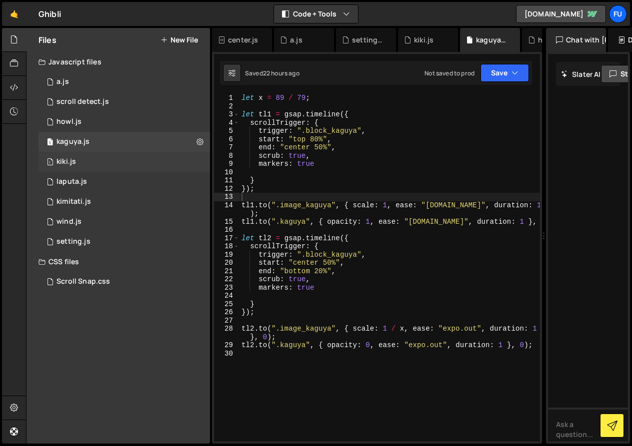
click at [98, 156] on div "1 kiki.js 0" at bounding box center [125, 162] width 175 height 20
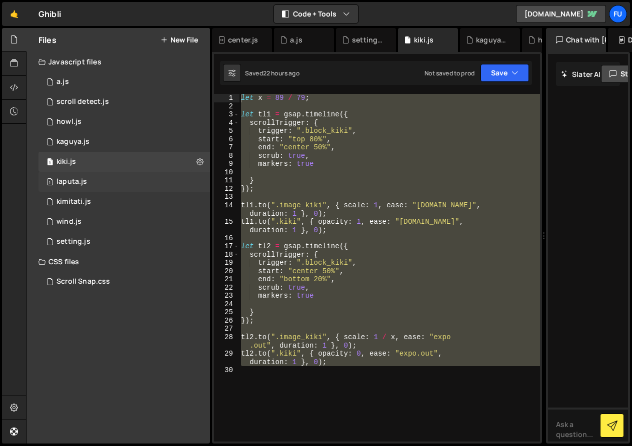
click at [97, 179] on div "1 laputa.js 0" at bounding box center [125, 182] width 175 height 20
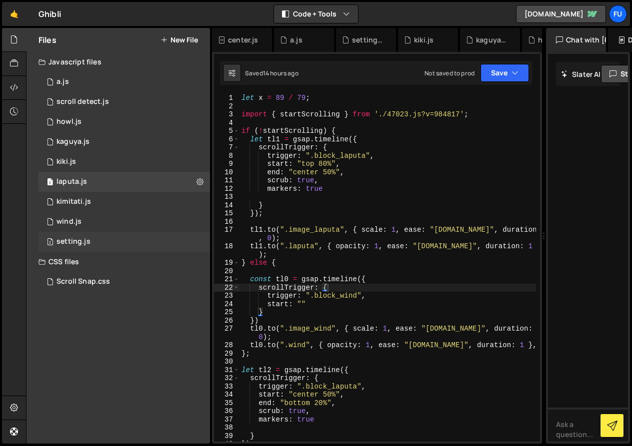
click at [91, 237] on div "2 setting.js 0" at bounding box center [125, 242] width 175 height 20
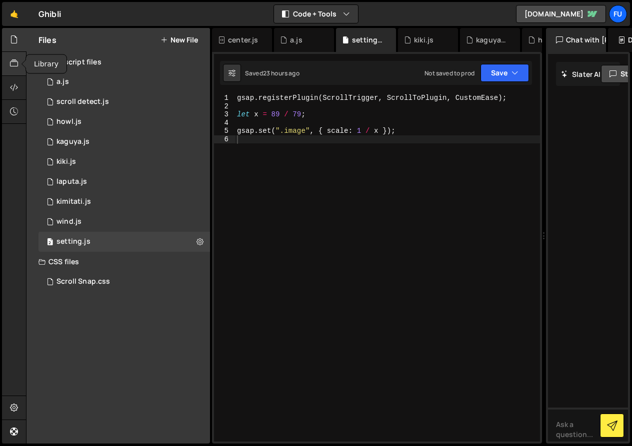
click at [13, 65] on icon at bounding box center [14, 63] width 8 height 11
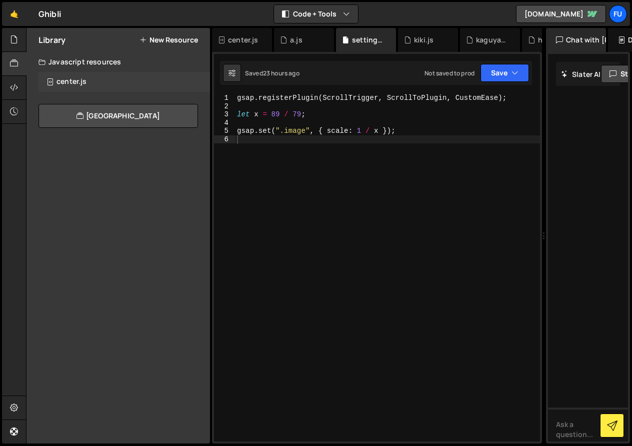
click at [68, 82] on div "center.js" at bounding box center [71, 81] width 30 height 9
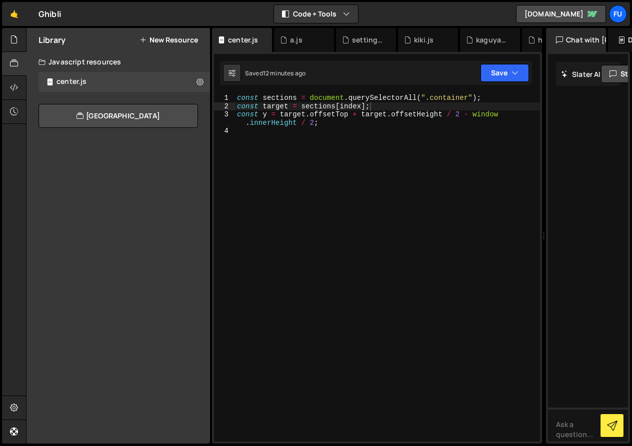
click at [86, 62] on div "Javascript resources" at bounding box center [117, 62] width 183 height 20
click at [88, 116] on link "View Community Library" at bounding box center [117, 116] width 159 height 24
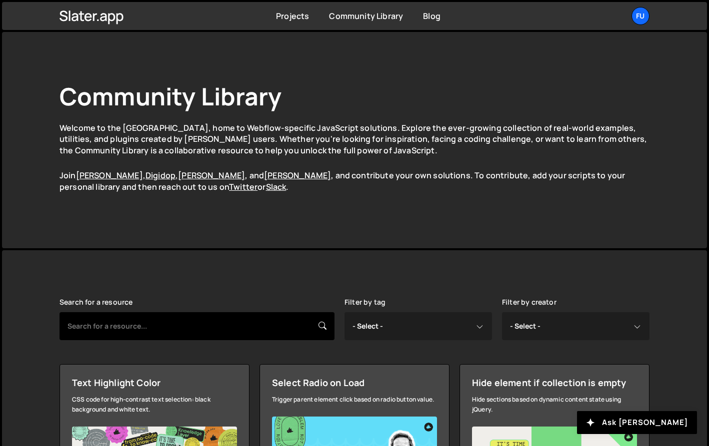
click at [252, 331] on input "text" at bounding box center [196, 326] width 275 height 28
type input "infinite"
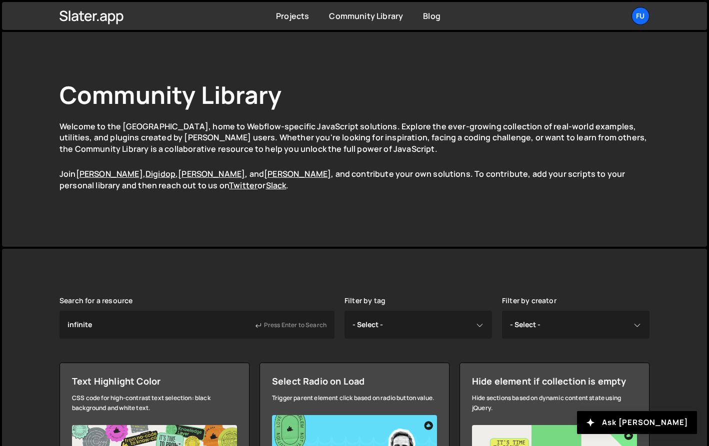
scroll to position [2, 0]
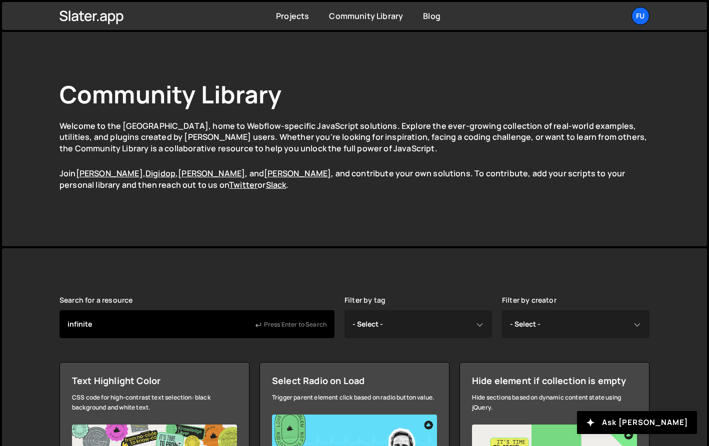
click at [267, 331] on input "infinite" at bounding box center [196, 324] width 275 height 28
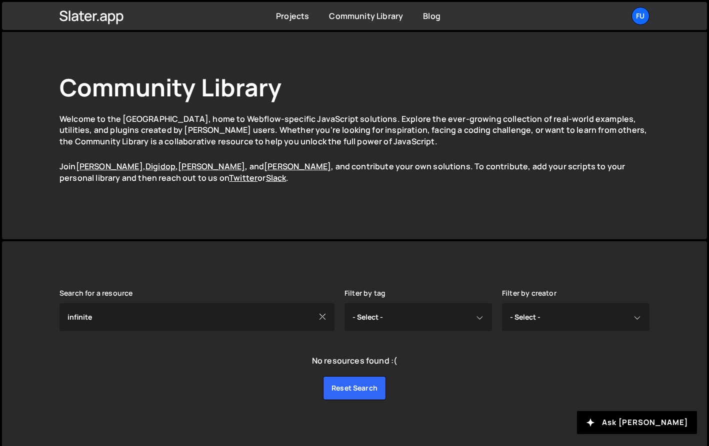
scroll to position [13, 0]
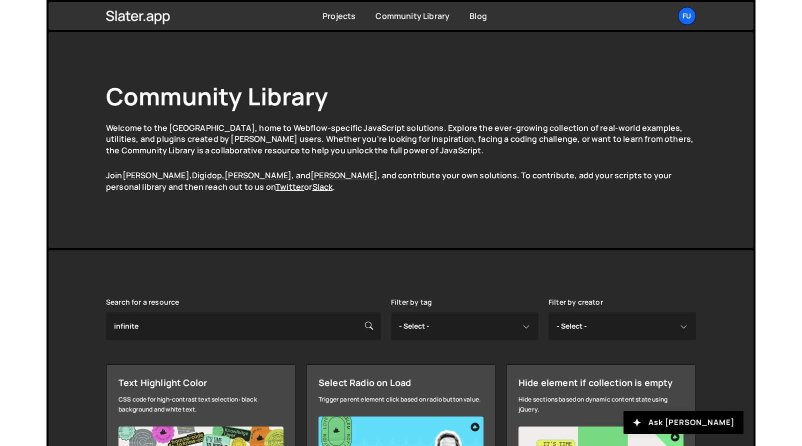
scroll to position [2, 0]
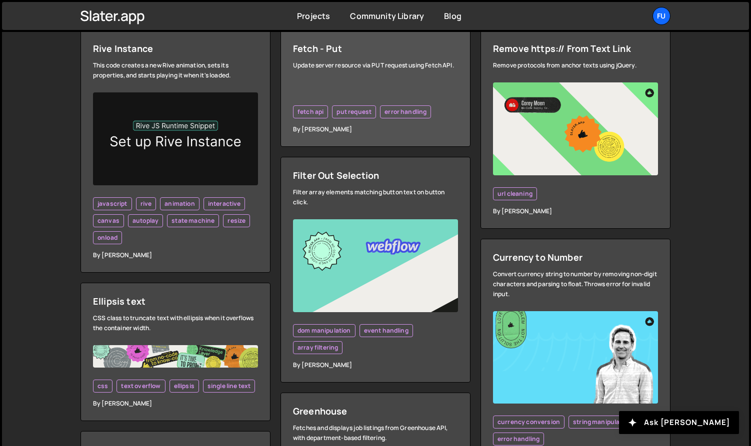
scroll to position [322, 0]
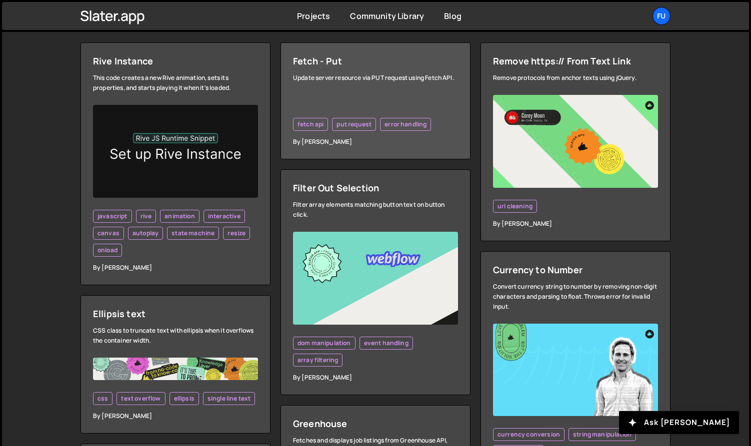
click at [365, 147] on link "Fetch - Put Update server resource via PUT request using Fetch API. fetch api p…" at bounding box center [375, 100] width 190 height 117
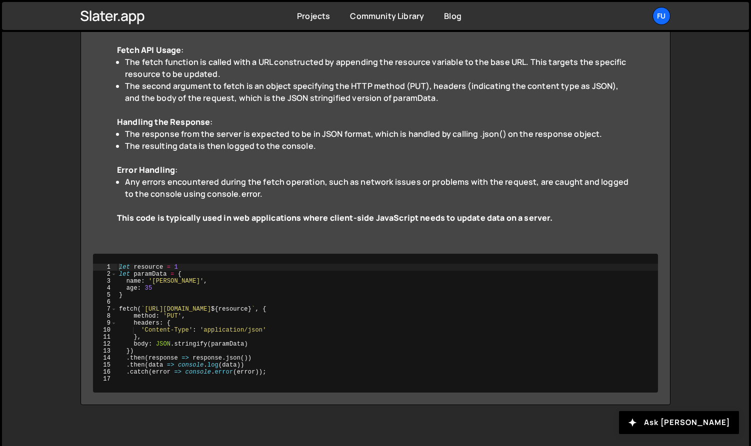
scroll to position [317, 0]
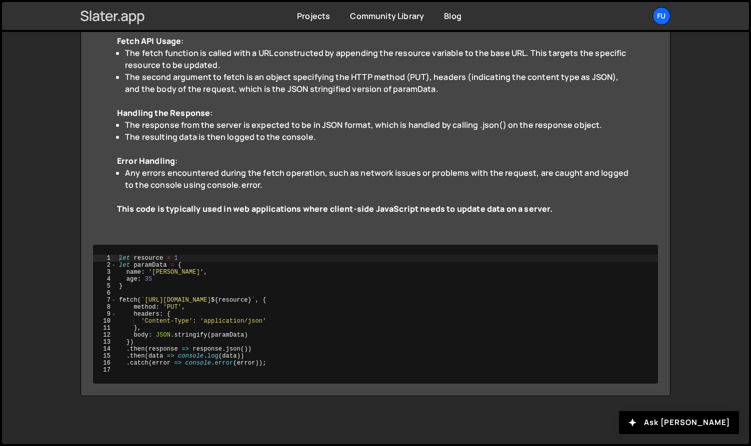
click at [142, 24] on link at bounding box center [112, 16] width 64 height 22
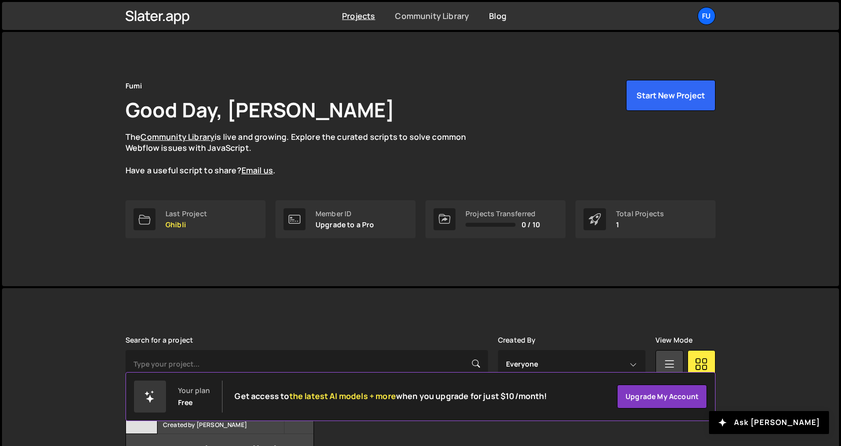
click at [428, 18] on link "Community Library" at bounding box center [432, 15] width 74 height 11
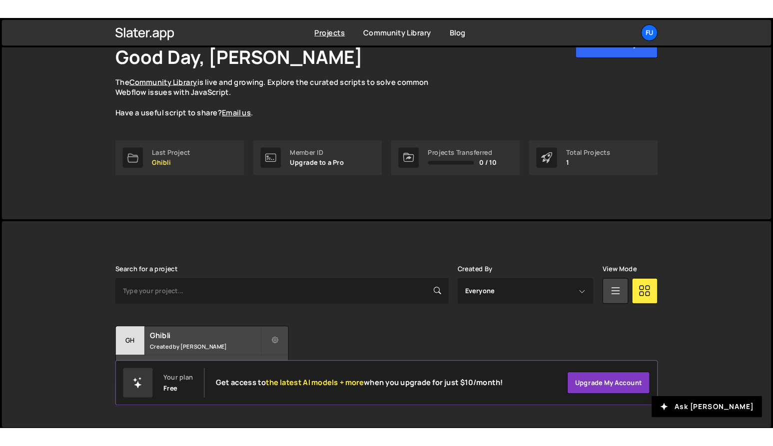
scroll to position [68, 0]
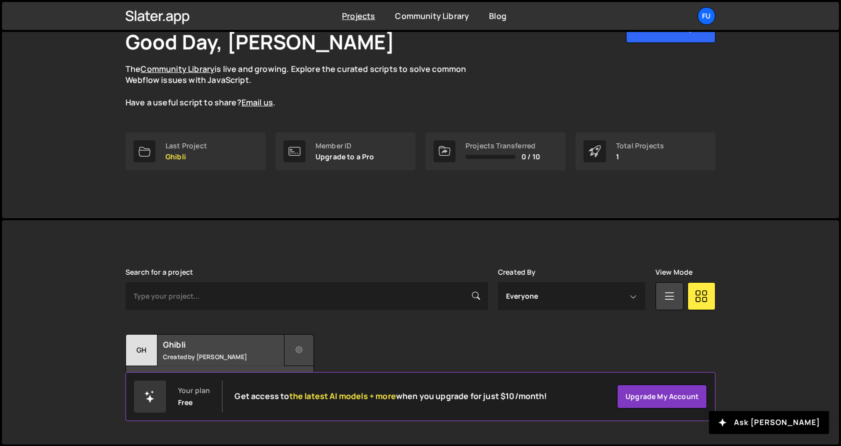
click at [310, 350] on button at bounding box center [299, 350] width 30 height 32
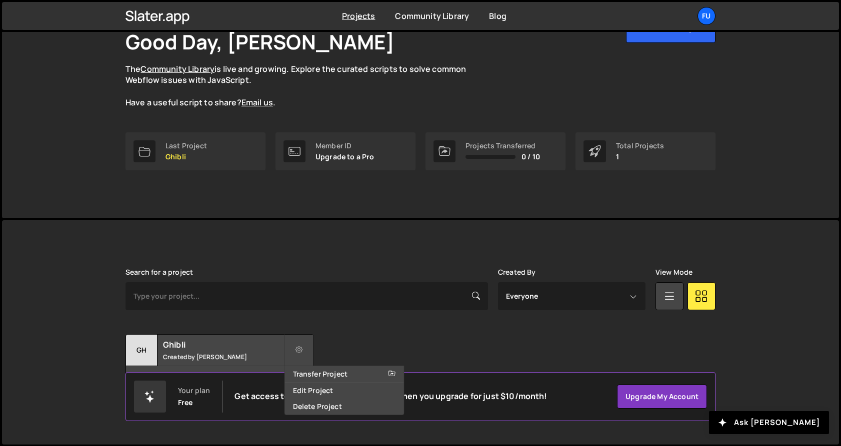
click at [349, 330] on div "Search for a project Created By Everyone Fuminari Ariyoshi View Mode Transfer P…" at bounding box center [420, 332] width 590 height 128
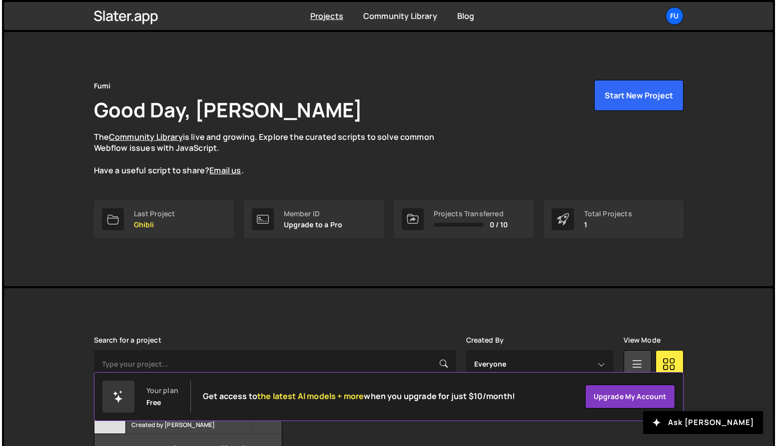
scroll to position [0, 0]
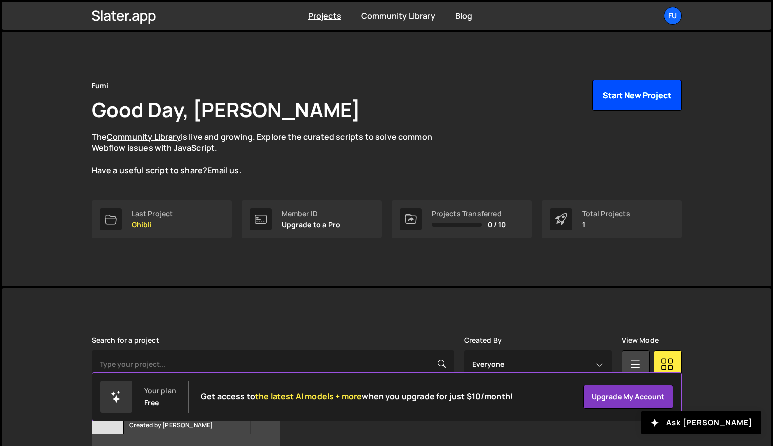
click at [622, 104] on button "Start New Project" at bounding box center [636, 95] width 89 height 31
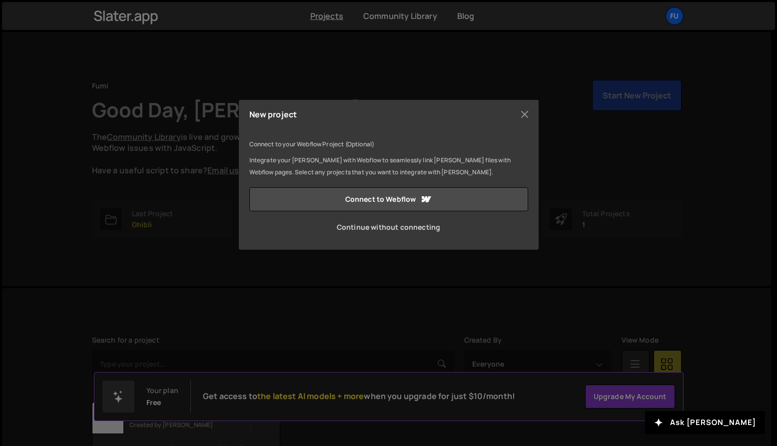
click at [424, 232] on link "Continue without connecting" at bounding box center [388, 227] width 279 height 24
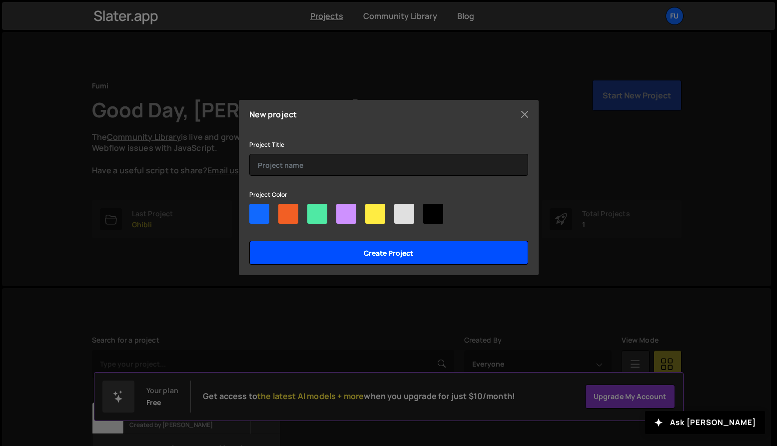
click at [419, 249] on input "Create project" at bounding box center [388, 253] width 279 height 24
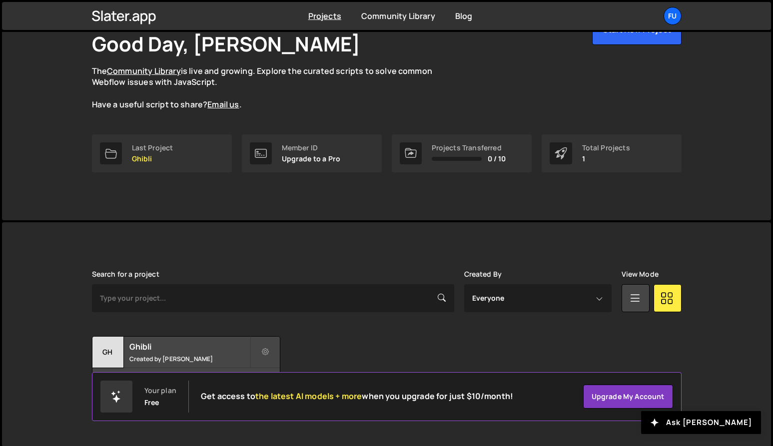
scroll to position [68, 0]
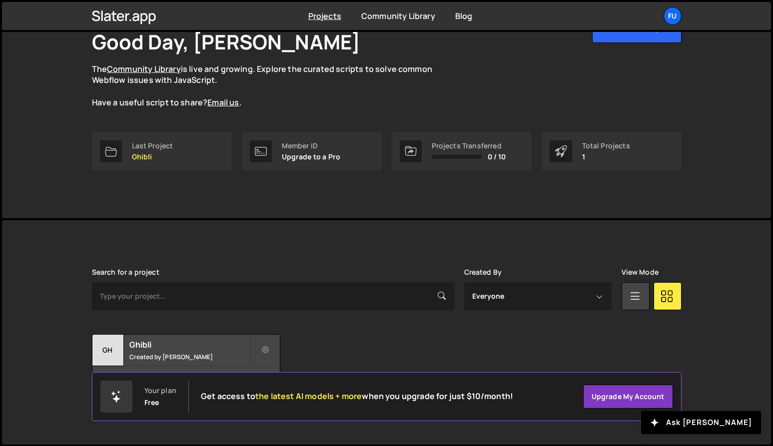
click at [647, 310] on div "Search for a project Created By Everyone Fuminari Ariyoshi View Mode Transfer P…" at bounding box center [387, 332] width 590 height 128
click at [633, 299] on icon at bounding box center [635, 296] width 13 height 18
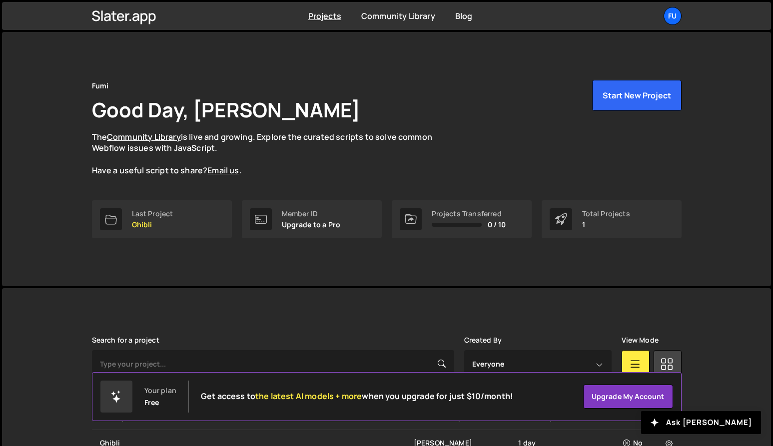
scroll to position [60, 0]
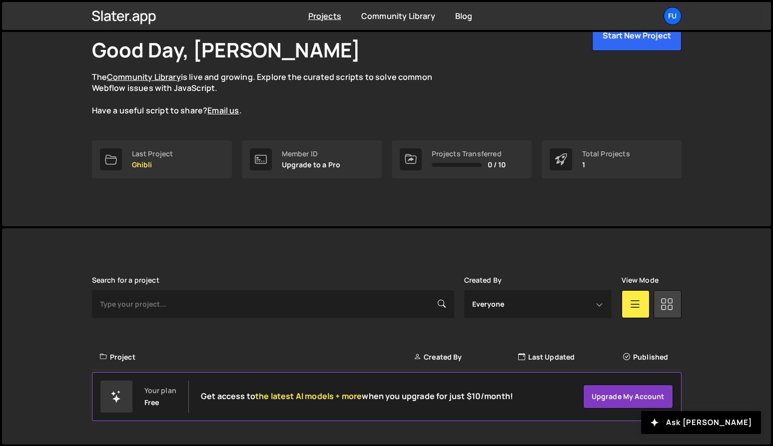
click at [670, 302] on icon at bounding box center [667, 304] width 13 height 18
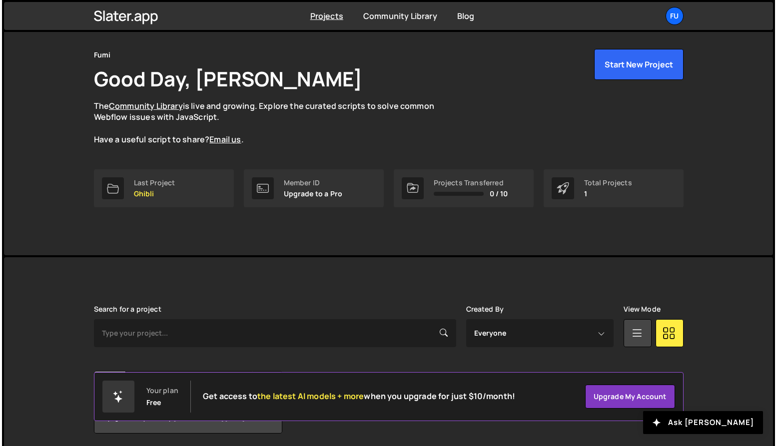
scroll to position [0, 0]
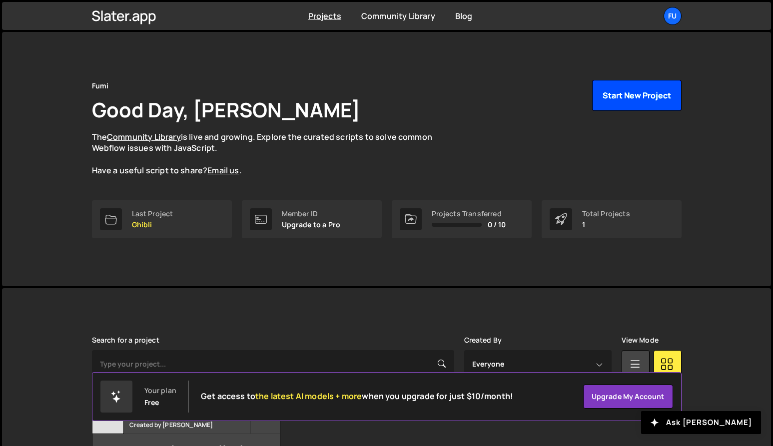
click at [622, 109] on button "Start New Project" at bounding box center [636, 95] width 89 height 31
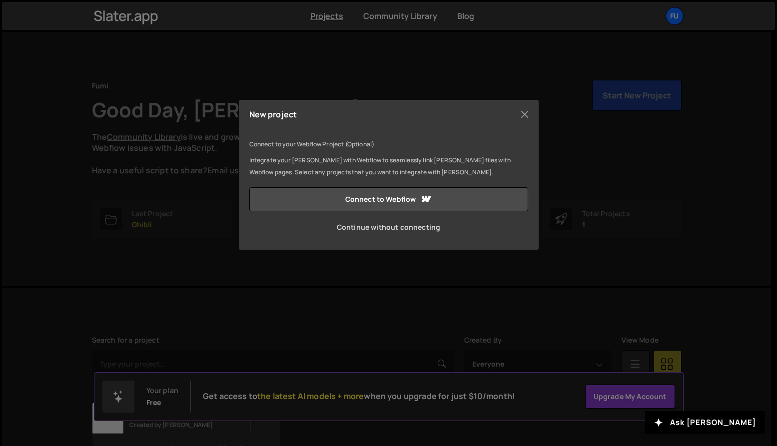
click at [430, 235] on link "Continue without connecting" at bounding box center [388, 227] width 279 height 24
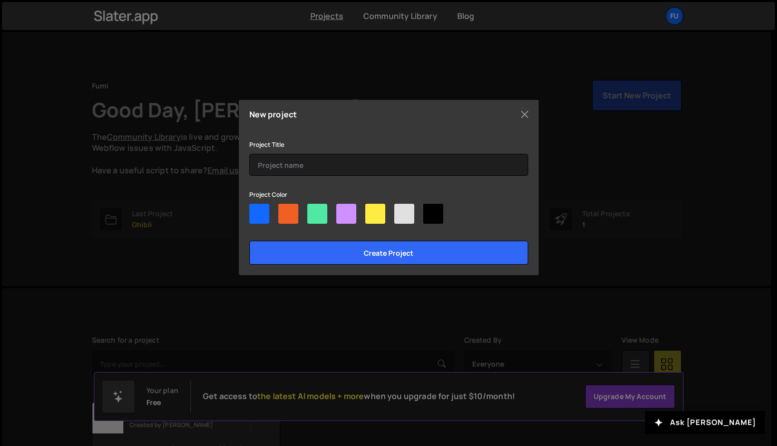
click at [428, 210] on div at bounding box center [433, 214] width 20 height 20
click at [428, 210] on input"] "radio" at bounding box center [426, 207] width 6 height 6
radio input"] "true"
click at [404, 216] on div at bounding box center [404, 214] width 20 height 20
click at [401, 210] on input"] "radio" at bounding box center [397, 207] width 6 height 6
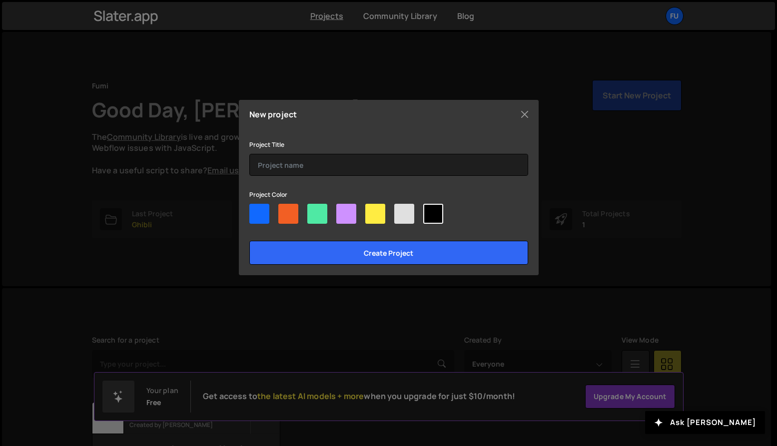
radio input"] "true"
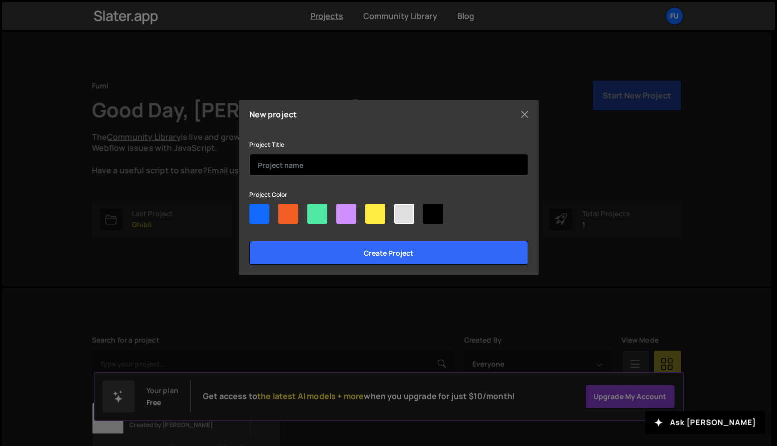
click at [379, 168] on input "text" at bounding box center [388, 165] width 279 height 22
type input "a"
click at [249, 241] on input "Create project" at bounding box center [388, 253] width 279 height 24
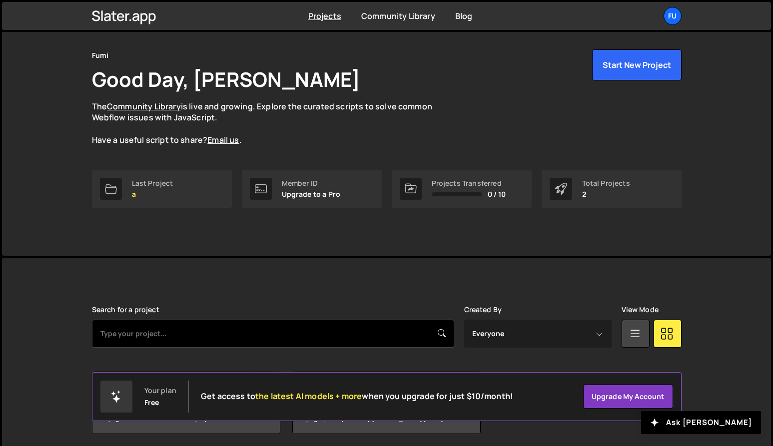
scroll to position [68, 0]
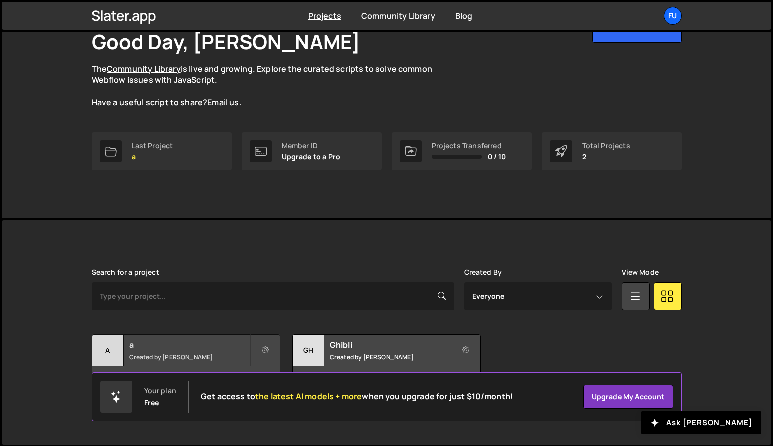
click at [199, 354] on small "Created by [PERSON_NAME]" at bounding box center [189, 357] width 120 height 8
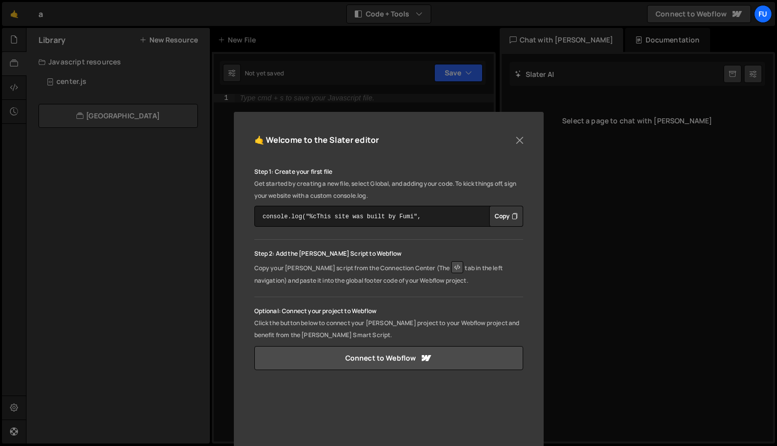
click at [525, 135] on div "🤙 Welcome to the [PERSON_NAME] editor Step 1: Create your first file Get starte…" at bounding box center [389, 336] width 310 height 448
click at [521, 137] on button "Close" at bounding box center [519, 140] width 15 height 15
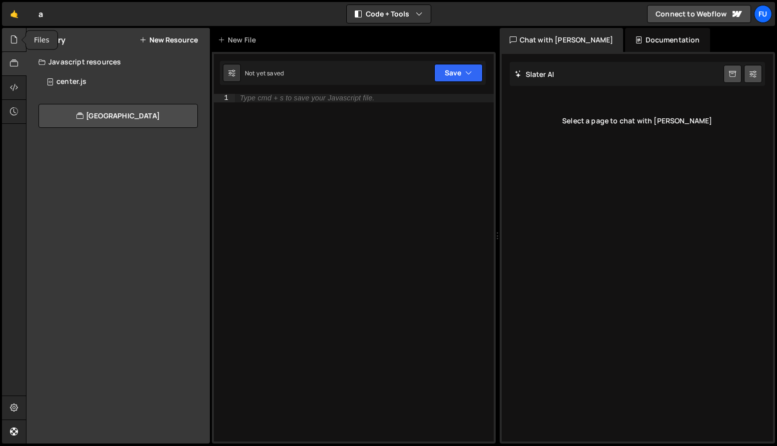
click at [17, 50] on div at bounding box center [14, 40] width 24 height 24
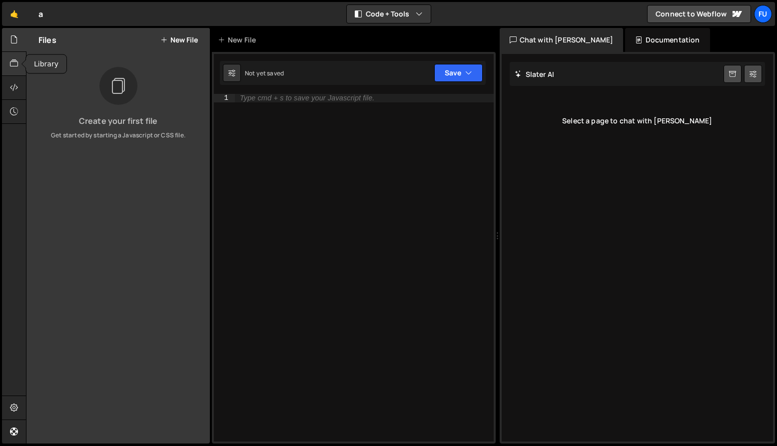
click at [21, 52] on div at bounding box center [14, 64] width 24 height 24
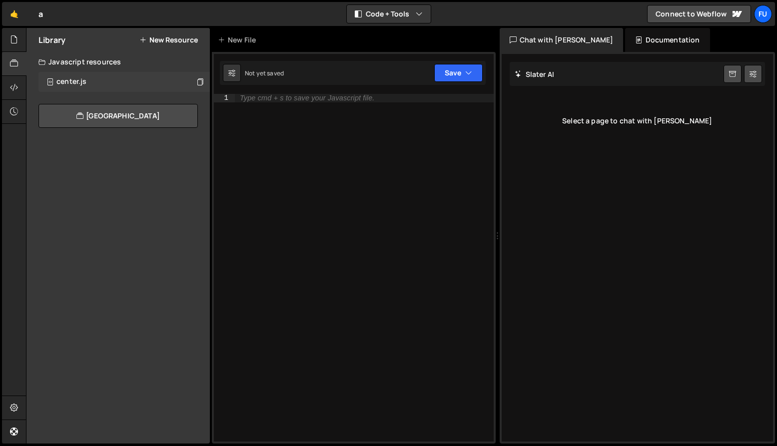
click at [91, 86] on div "center.js 0" at bounding box center [123, 82] width 171 height 20
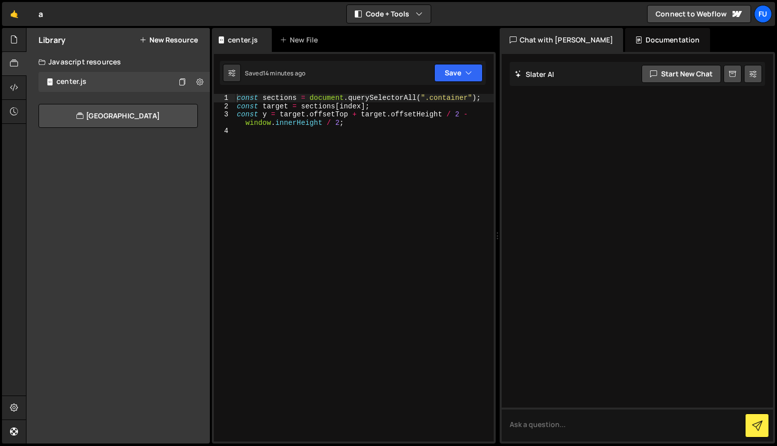
click at [154, 63] on div "Javascript resources" at bounding box center [117, 62] width 183 height 20
click at [186, 32] on div "Library New Resource" at bounding box center [117, 40] width 183 height 24
click at [185, 40] on button "New Resource" at bounding box center [168, 40] width 58 height 8
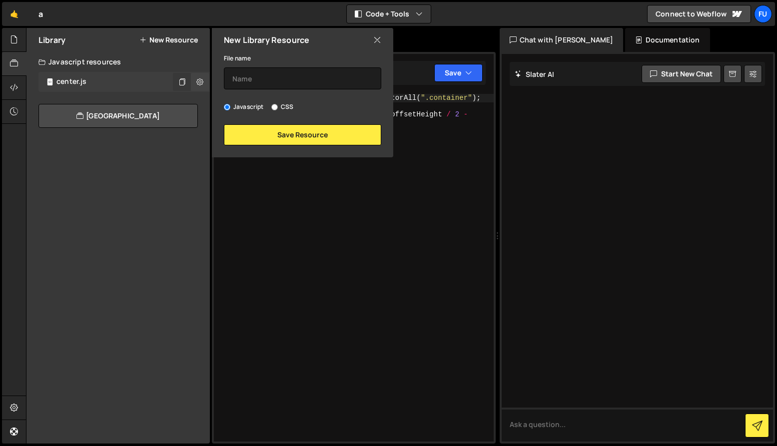
click at [182, 78] on icon at bounding box center [181, 81] width 7 height 9
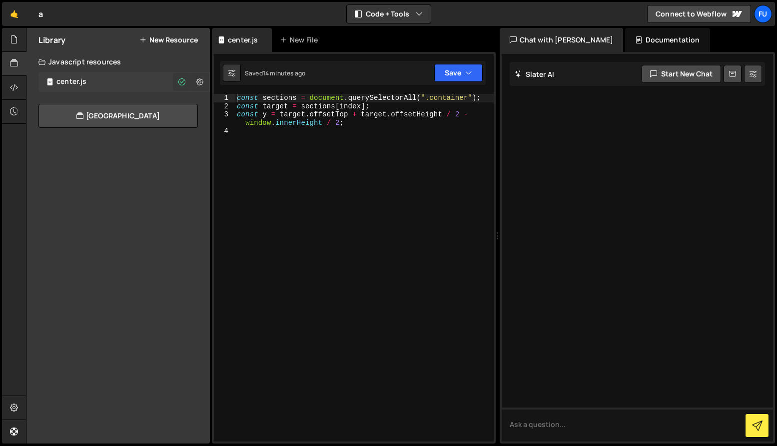
click at [200, 78] on icon at bounding box center [199, 81] width 7 height 9
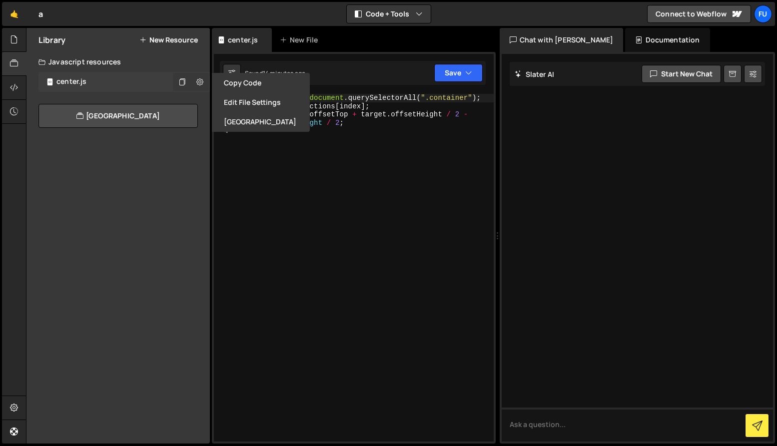
click at [200, 78] on icon at bounding box center [199, 81] width 7 height 9
click at [166, 56] on div "Javascript resources" at bounding box center [117, 62] width 183 height 20
click at [167, 46] on div "Library New Resource" at bounding box center [117, 40] width 183 height 24
click at [171, 162] on div "Library New Resource Javascript resources center.js 0 CSS resources View Commun…" at bounding box center [117, 236] width 183 height 416
click at [62, 51] on div "Library New Resource" at bounding box center [117, 40] width 183 height 24
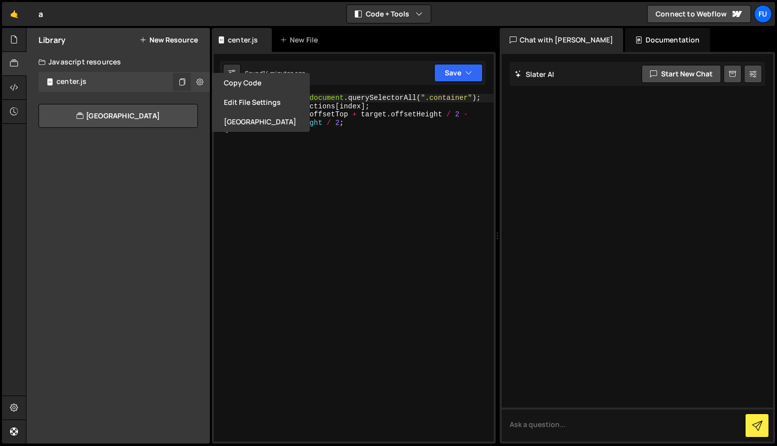
click at [81, 69] on div "Javascript resources" at bounding box center [117, 62] width 183 height 20
click at [243, 76] on button "Copy Code" at bounding box center [261, 82] width 98 height 19
type textarea "const sections = document.querySelectorAll(".container");"
click at [225, 133] on div "4" at bounding box center [224, 131] width 21 height 8
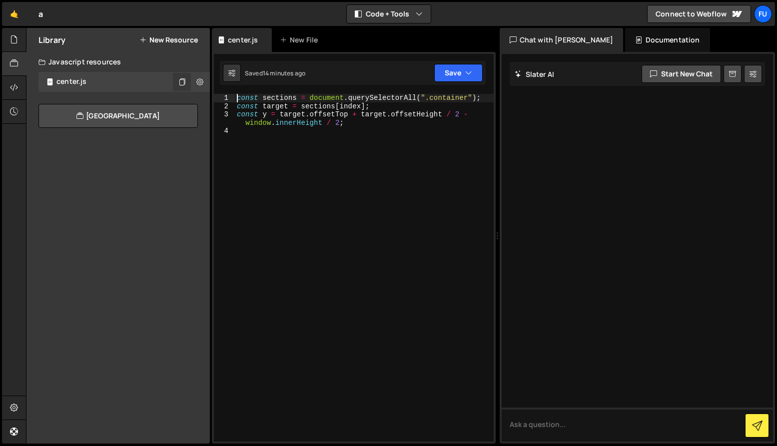
click at [174, 164] on div "Library New Resource Javascript resources center.js 0 CSS resources View Commun…" at bounding box center [117, 236] width 183 height 416
click at [25, 11] on link "🤙" at bounding box center [14, 14] width 24 height 24
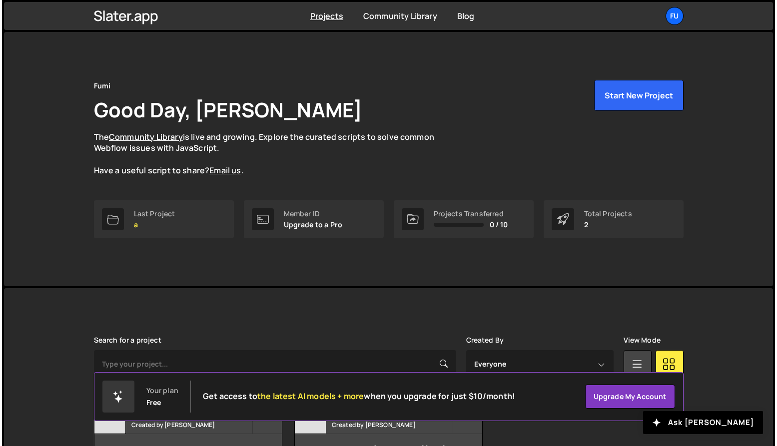
scroll to position [68, 0]
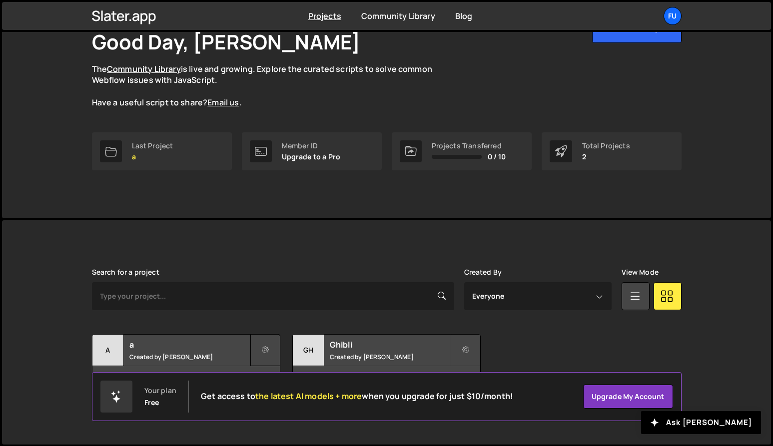
click at [269, 349] on button at bounding box center [265, 350] width 30 height 32
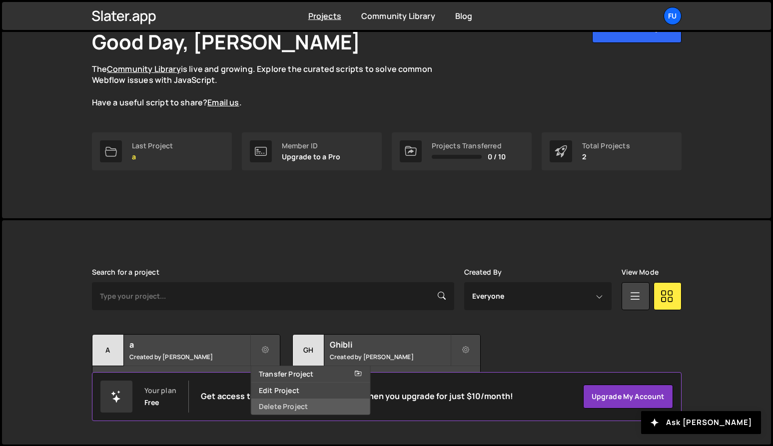
click at [265, 405] on link "Delete Project" at bounding box center [310, 407] width 119 height 16
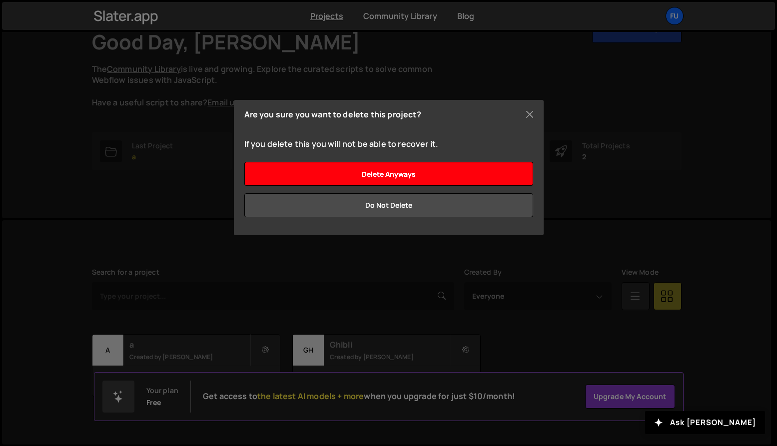
click at [422, 174] on input "Delete anyways" at bounding box center [388, 174] width 289 height 24
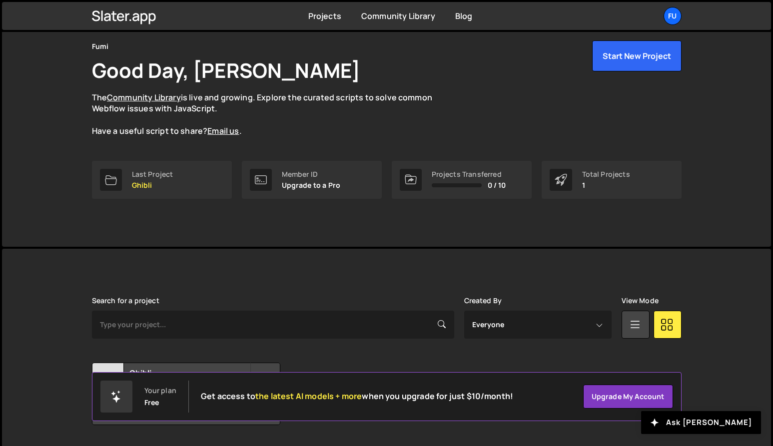
scroll to position [68, 0]
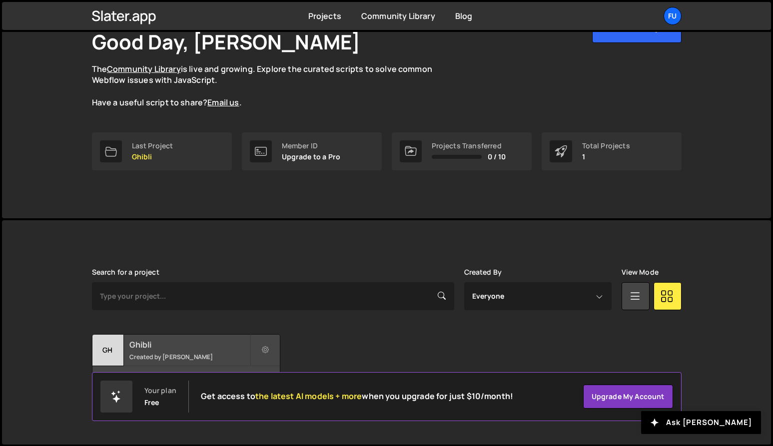
click at [182, 359] on small "Created by Fuminari Ariyoshi" at bounding box center [189, 357] width 120 height 8
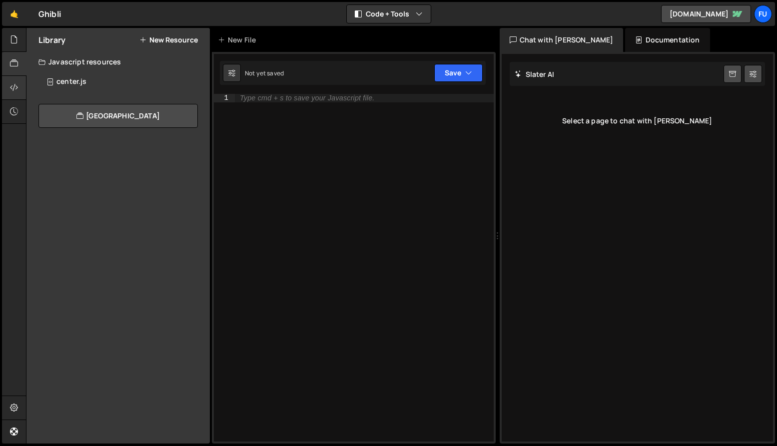
click at [19, 85] on div at bounding box center [14, 88] width 24 height 24
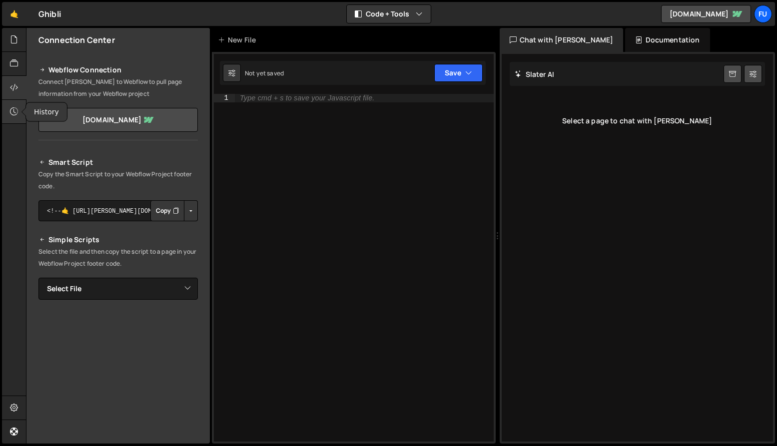
click at [18, 107] on div at bounding box center [14, 112] width 24 height 24
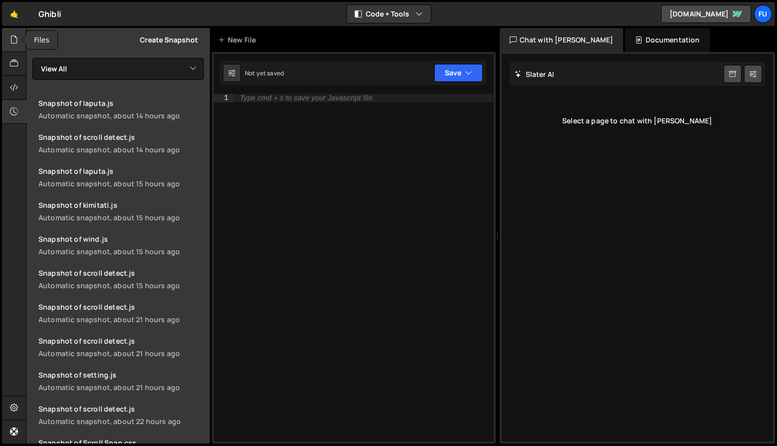
click at [16, 49] on div at bounding box center [14, 40] width 24 height 24
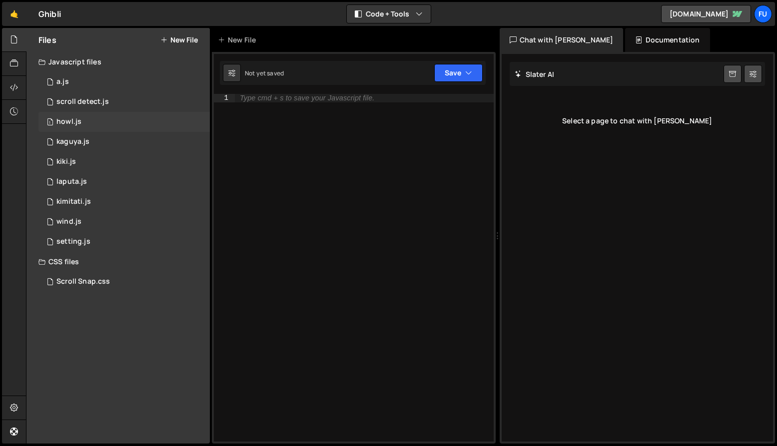
click at [133, 113] on div "1 howl.js 0" at bounding box center [123, 122] width 171 height 20
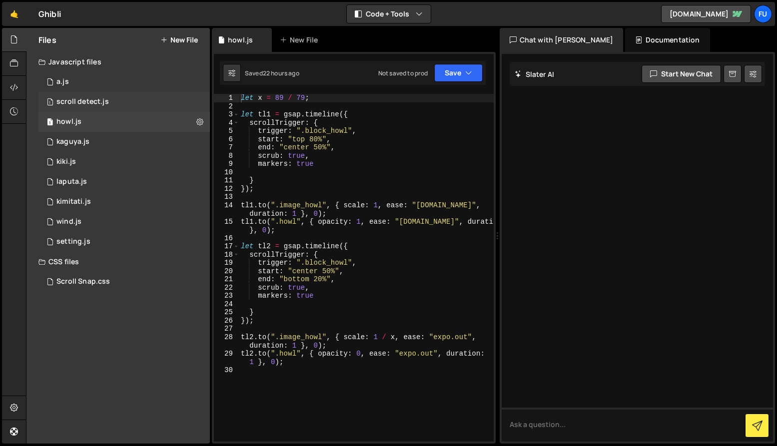
click at [132, 102] on div "1 scroll detect.js 0" at bounding box center [123, 102] width 171 height 20
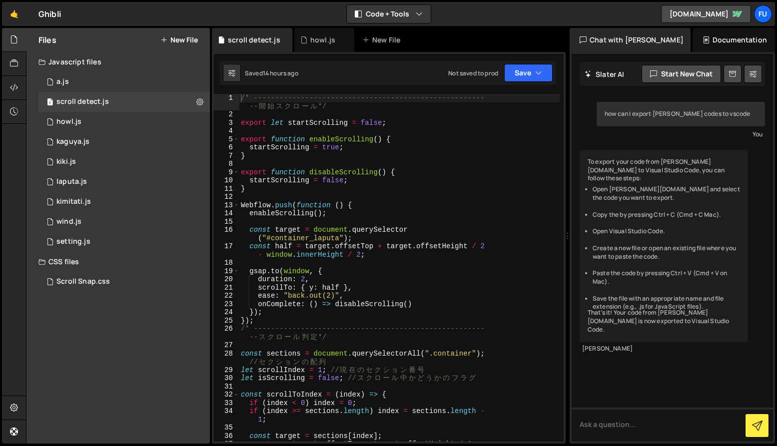
drag, startPoint x: 497, startPoint y: 144, endPoint x: 575, endPoint y: 146, distance: 77.5
click at [575, 146] on div "Files New File Javascript files 0 a.js 0 1 scroll detect.js 0 1 howl.js 0 1 1 1…" at bounding box center [401, 236] width 751 height 416
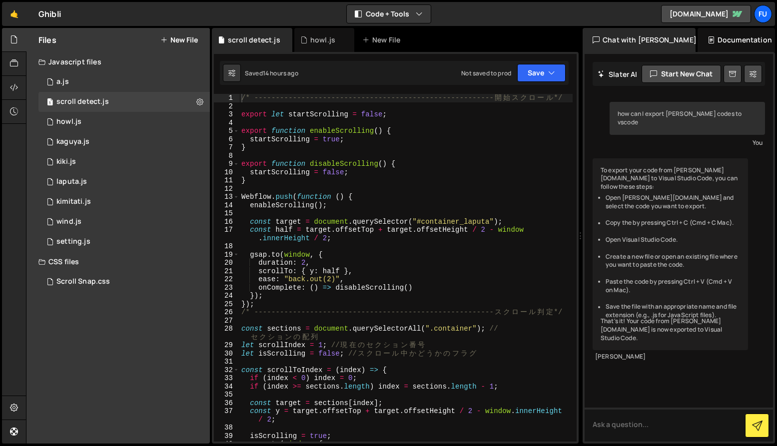
click at [742, 37] on div "Documentation" at bounding box center [736, 40] width 77 height 24
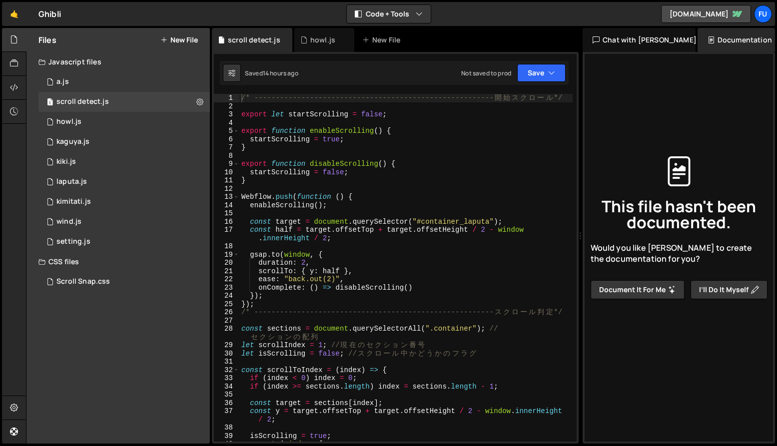
click at [672, 281] on button "Document it for me" at bounding box center [638, 289] width 94 height 19
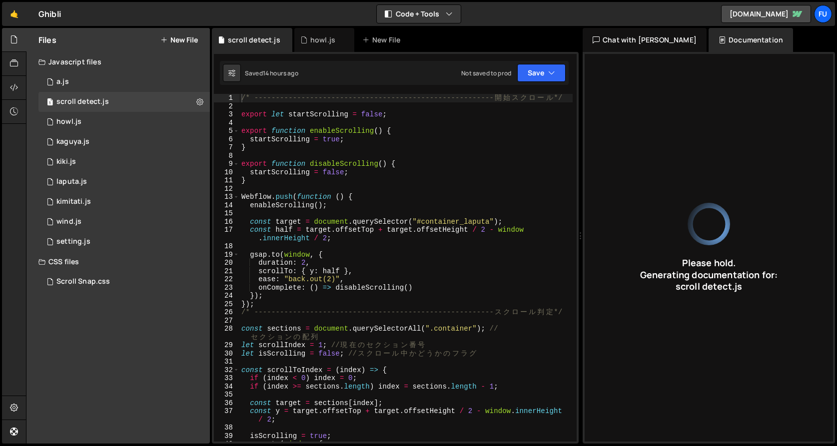
type input "JavaScript code manages scrolling with GSAP, toggles scrolling state, and handl…"
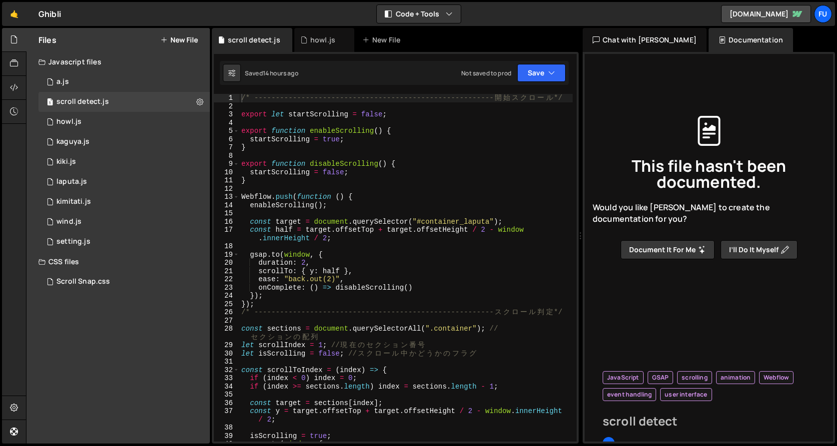
type input "scroll detect"
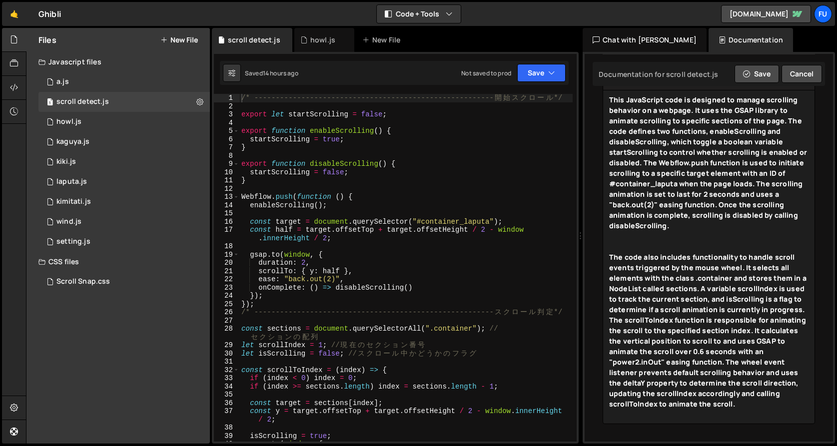
scroll to position [229, 0]
click at [737, 246] on div at bounding box center [708, 246] width 199 height 10
click at [738, 236] on div "This JavaScript code is designed to manage scrolling behavior on a webpage. It …" at bounding box center [708, 167] width 199 height 147
click at [738, 227] on div "This JavaScript code is designed to manage scrolling behavior on a webpage. It …" at bounding box center [708, 167] width 199 height 147
click at [738, 230] on div "This JavaScript code is designed to manage scrolling behavior on a webpage. It …" at bounding box center [708, 167] width 199 height 147
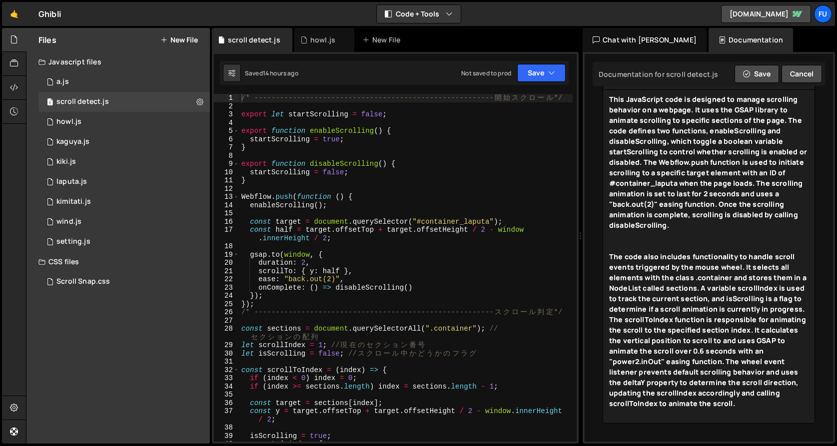
click at [738, 235] on div "This JavaScript code is designed to manage scrolling behavior on a webpage. It …" at bounding box center [708, 167] width 199 height 147
click at [737, 241] on div at bounding box center [708, 246] width 199 height 10
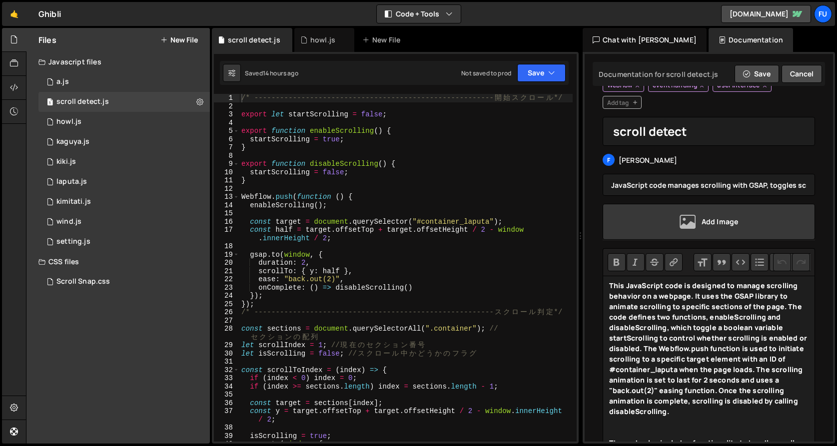
scroll to position [0, 0]
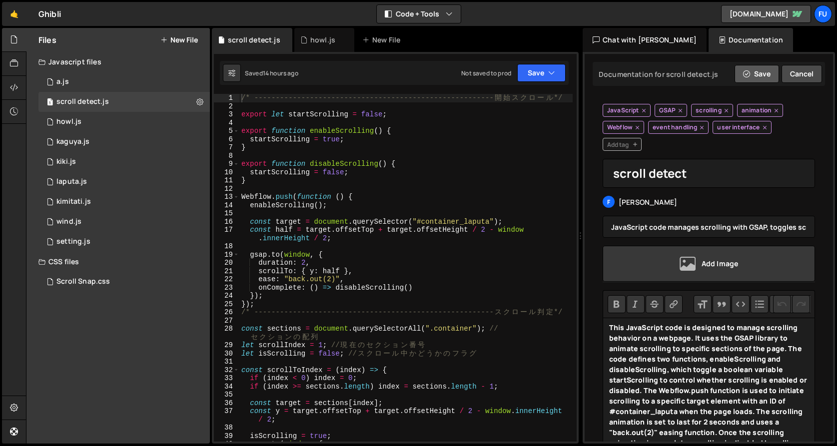
click at [748, 77] on button "Save" at bounding box center [757, 74] width 44 height 18
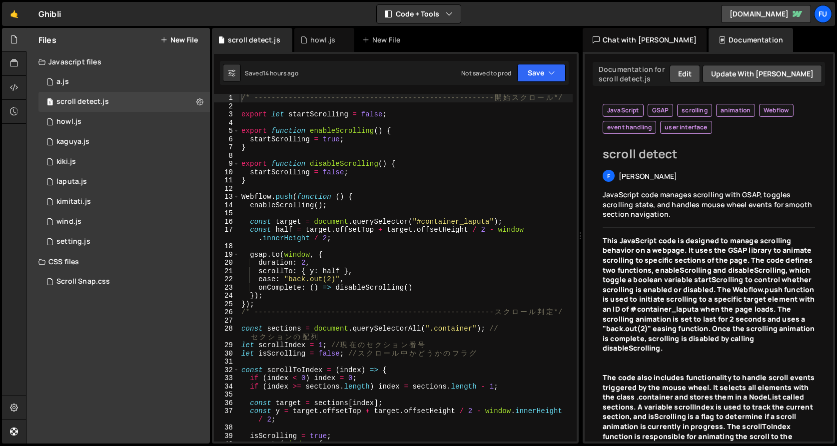
click at [657, 112] on span "GSAP" at bounding box center [660, 110] width 17 height 8
click at [645, 35] on div "Chat with Slater AI" at bounding box center [645, 40] width 124 height 24
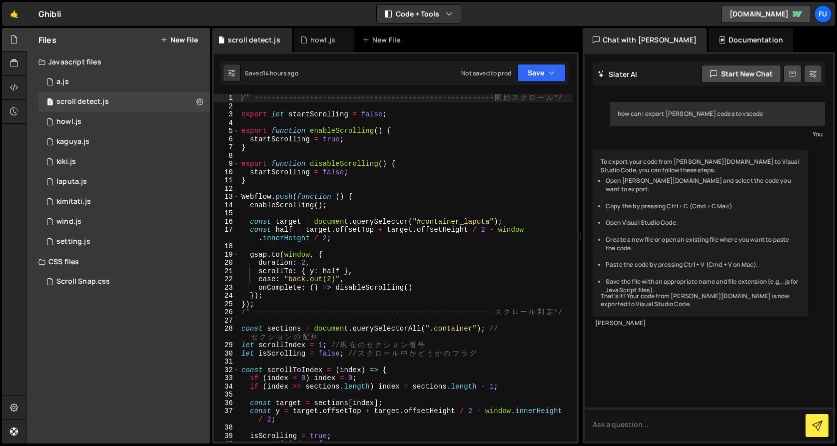
click at [777, 69] on icon at bounding box center [792, 73] width 7 height 9
click at [175, 116] on div "1 howl.js 0" at bounding box center [123, 122] width 171 height 20
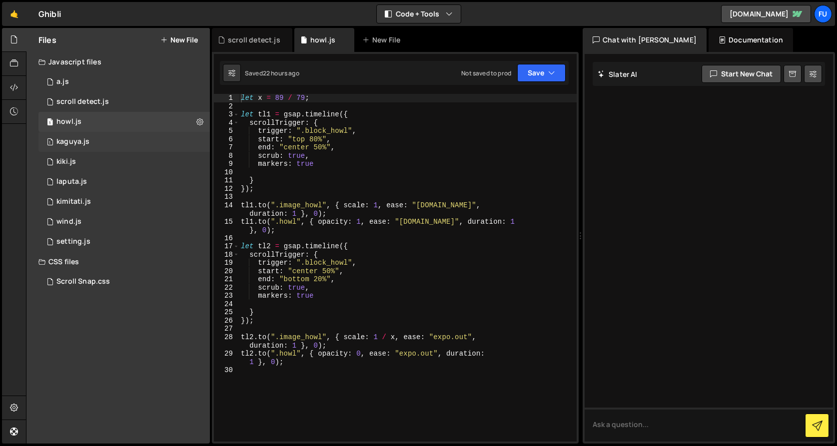
click at [165, 133] on div "1 kaguya.js 0" at bounding box center [123, 142] width 171 height 20
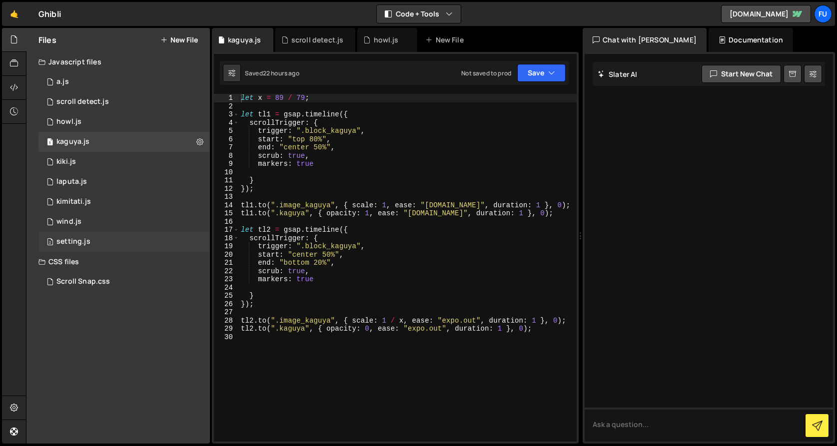
click at [157, 232] on div "2 setting.js 0" at bounding box center [123, 242] width 171 height 20
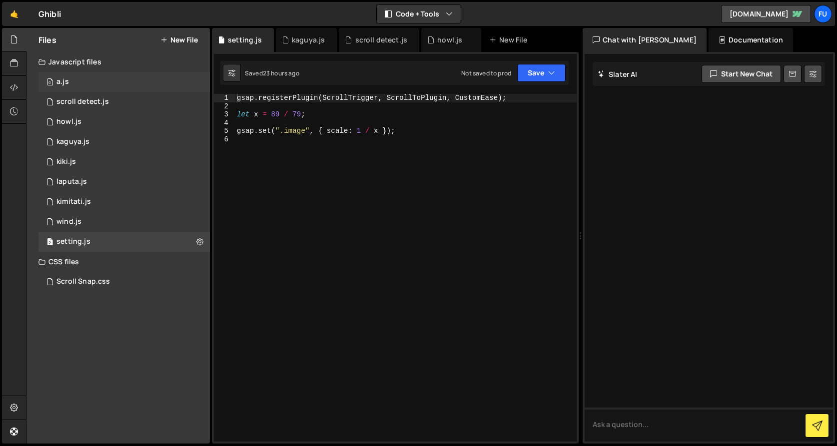
click at [135, 85] on div "0 a.js 0" at bounding box center [123, 82] width 171 height 20
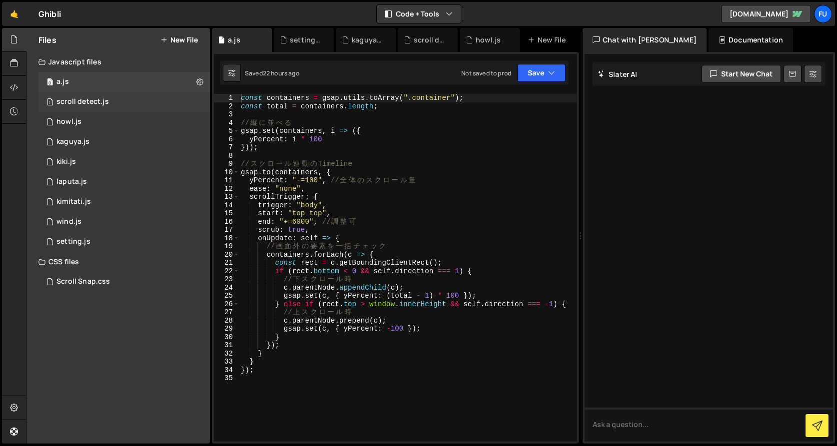
click at [134, 99] on div "1 scroll detect.js 0" at bounding box center [123, 102] width 171 height 20
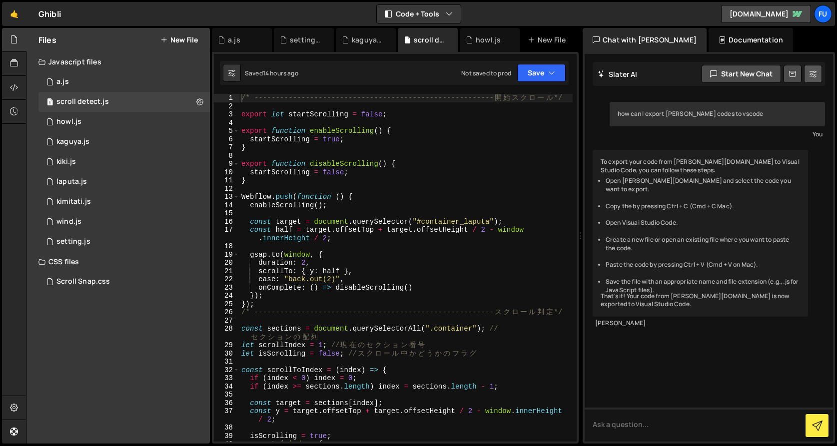
click at [777, 77] on button at bounding box center [813, 74] width 18 height 18
select select "chat"
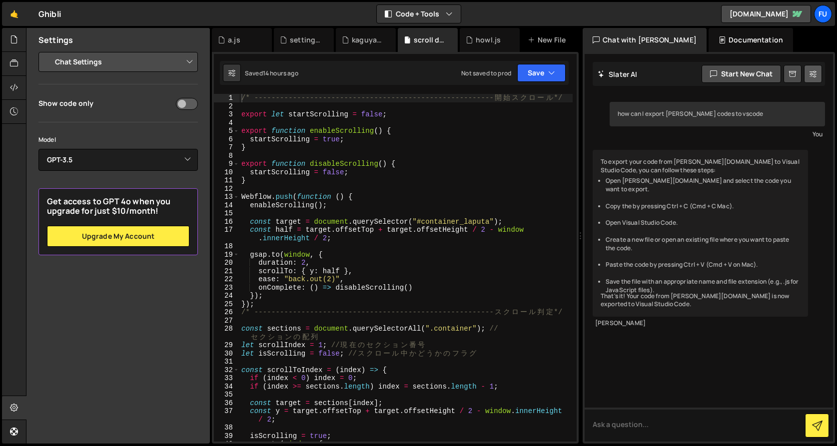
click at [777, 74] on icon at bounding box center [813, 74] width 7 height 10
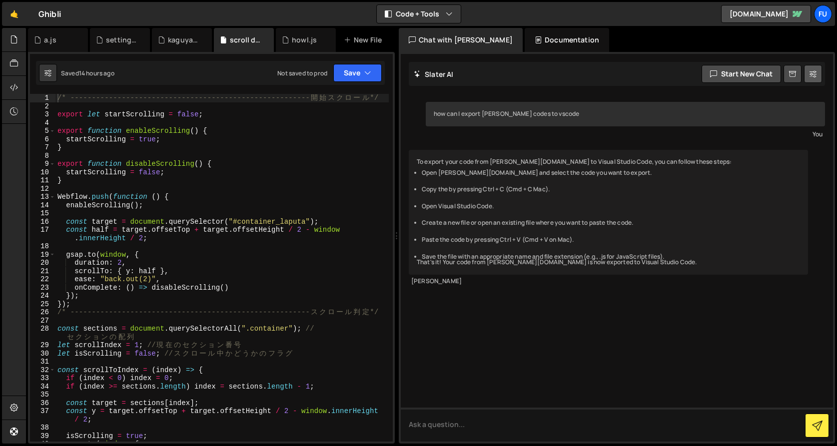
click at [777, 72] on button at bounding box center [813, 74] width 18 height 18
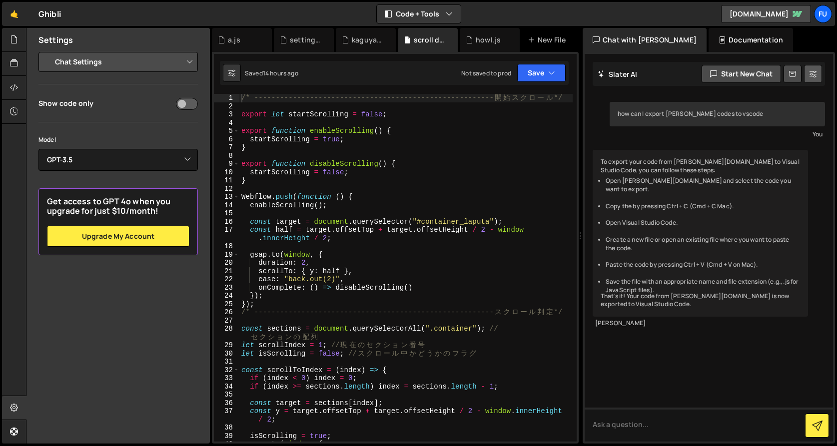
click at [777, 74] on icon at bounding box center [813, 74] width 7 height 10
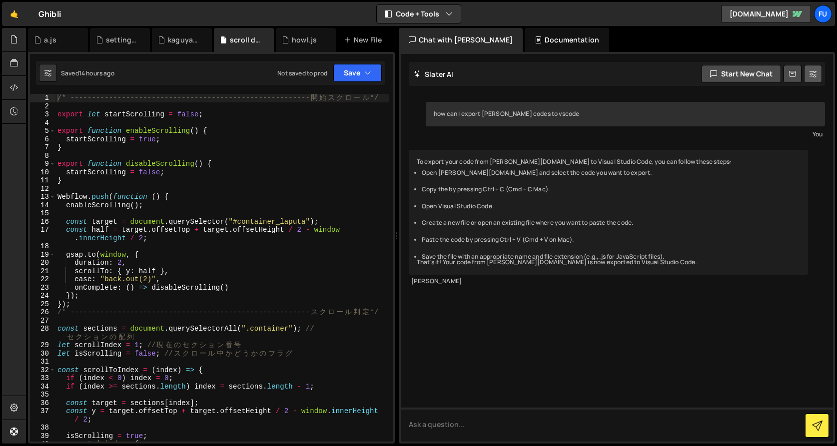
click at [777, 74] on icon at bounding box center [813, 74] width 7 height 10
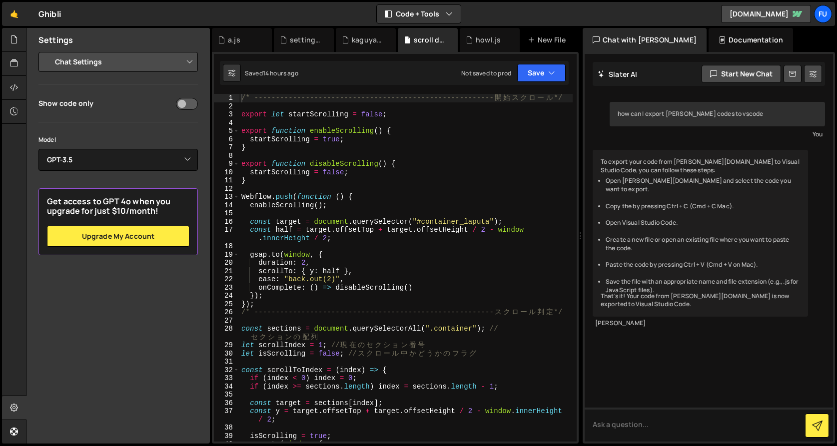
click at [187, 55] on select "Project Settings Code Editor Settings Chat Settings" at bounding box center [120, 62] width 146 height 22
click at [47, 51] on select "Project Settings Code Editor Settings Chat Settings" at bounding box center [120, 62] width 146 height 22
click at [159, 161] on select "Select Model GPT-3.5 GPT-4o mini GPT-4o (Pro) GPT-4.1 (Pro)" at bounding box center [117, 160] width 159 height 22
click at [38, 149] on select "Select Model GPT-3.5 GPT-4o mini GPT-4o (Pro) GPT-4.1 (Pro)" at bounding box center [117, 160] width 159 height 22
click at [158, 160] on select "Select Model GPT-3.5 GPT-4o mini GPT-4o (Pro) GPT-4.1 (Pro)" at bounding box center [117, 160] width 159 height 22
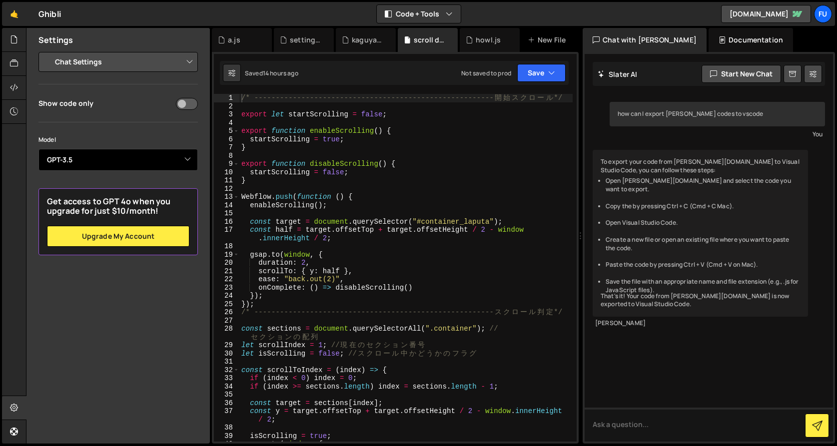
click at [38, 149] on select "Select Model GPT-3.5 GPT-4o mini GPT-4o (Pro) GPT-4.1 (Pro)" at bounding box center [117, 160] width 159 height 22
click at [158, 158] on select "Select Model GPT-3.5 GPT-4o mini GPT-4o (Pro) GPT-4.1 (Pro)" at bounding box center [117, 160] width 159 height 22
select select "gpt-3.5-turbo"
click at [38, 149] on select "Select Model GPT-3.5 GPT-4o mini GPT-4o (Pro) GPT-4.1 (Pro)" at bounding box center [117, 160] width 159 height 22
click at [155, 154] on select "Select Model GPT-3.5 GPT-4o mini GPT-4o (Pro) GPT-4.1 (Pro)" at bounding box center [117, 160] width 159 height 22
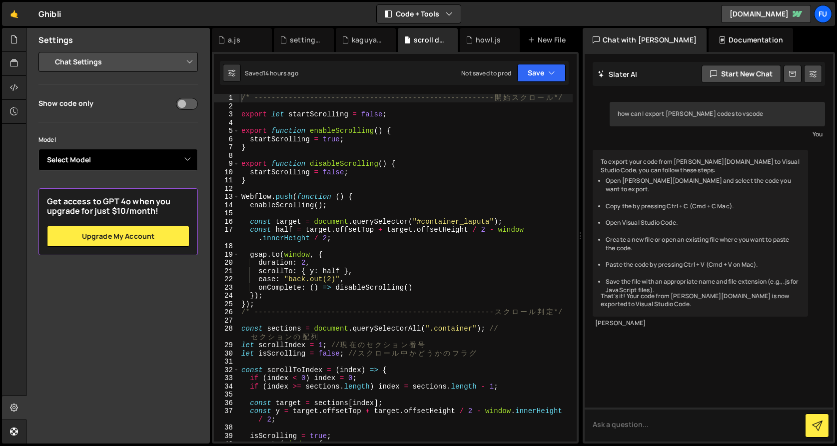
click at [38, 149] on select "Select Model GPT-3.5 GPT-4o mini GPT-4o (Pro) GPT-4.1 (Pro)" at bounding box center [117, 160] width 159 height 22
click at [152, 157] on select "Select Model GPT-3.5 GPT-4o mini GPT-4o (Pro) GPT-4.1 (Pro)" at bounding box center [117, 160] width 159 height 22
select select "gpt-4o-mini"
click at [38, 149] on select "Select Model GPT-3.5 GPT-4o mini GPT-4o (Pro) GPT-4.1 (Pro)" at bounding box center [117, 160] width 159 height 22
click at [155, 123] on div "Show code only Model Select Model GPT-3.5 GPT-4o mini GPT-4o (Pro) GPT-4.1 (Pro…" at bounding box center [117, 175] width 159 height 159
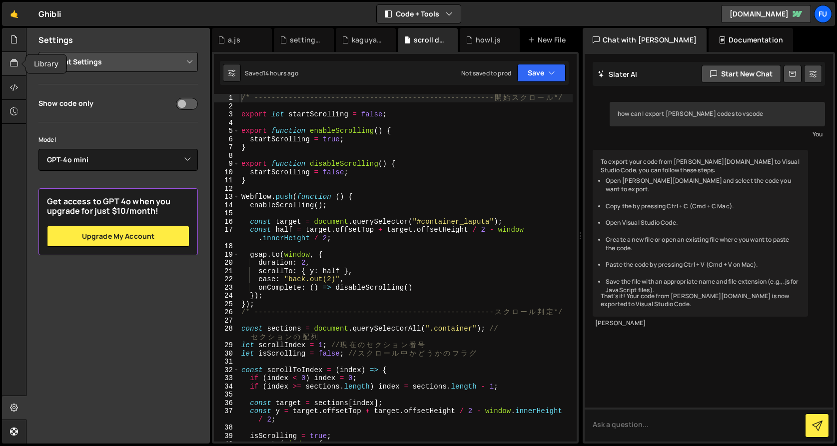
click at [15, 63] on icon at bounding box center [14, 63] width 8 height 11
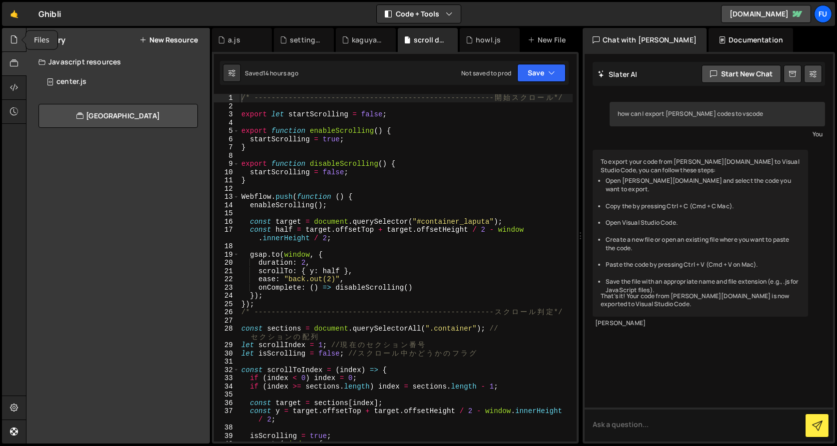
click at [17, 42] on icon at bounding box center [14, 39] width 8 height 11
